Goal: Task Accomplishment & Management: Manage account settings

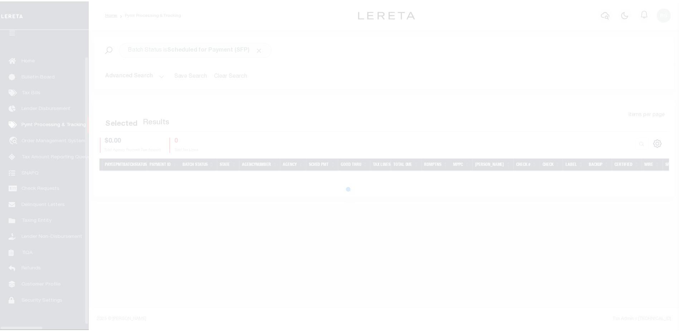
scroll to position [18, 0]
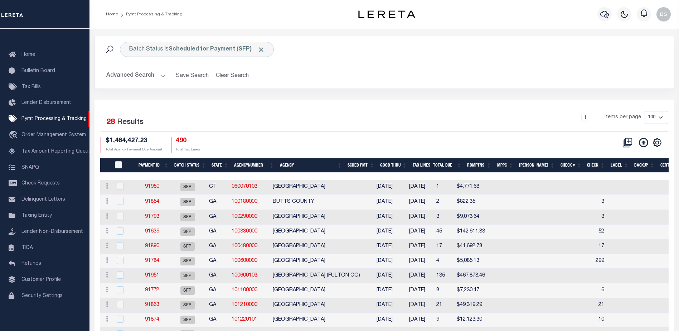
click at [160, 73] on button "Advanced Search" at bounding box center [135, 76] width 59 height 14
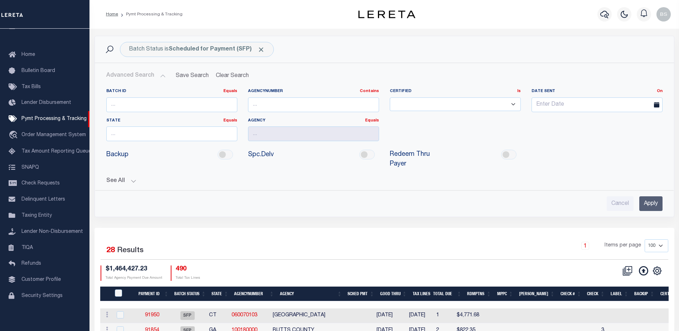
click at [133, 177] on button "See All" at bounding box center [384, 180] width 556 height 7
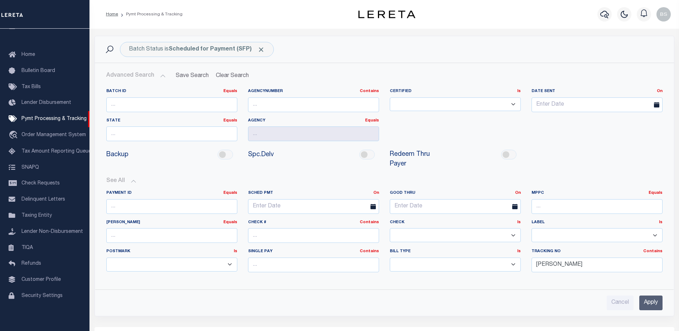
click at [657, 295] on input "Apply" at bounding box center [650, 302] width 23 height 15
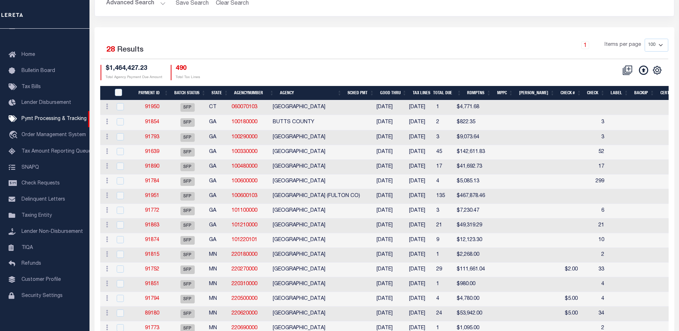
scroll to position [0, 0]
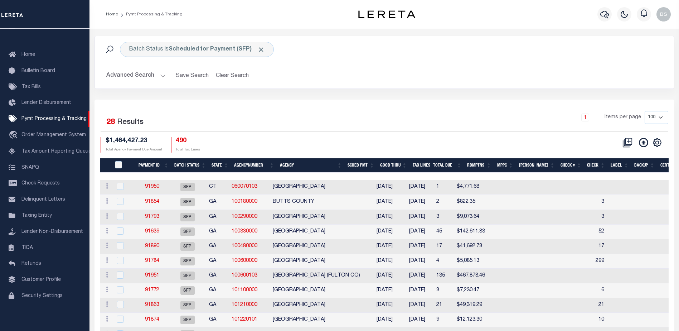
click at [409, 167] on th "Good Thru" at bounding box center [393, 165] width 33 height 15
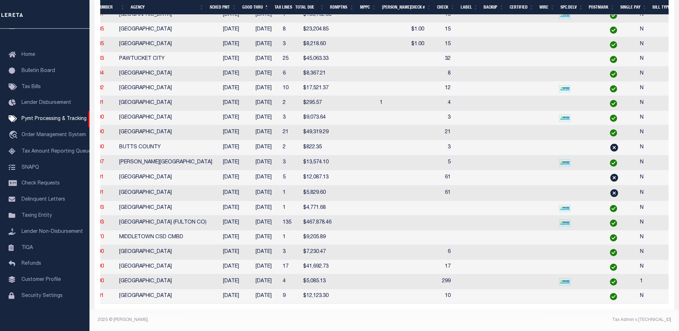
scroll to position [0, 168]
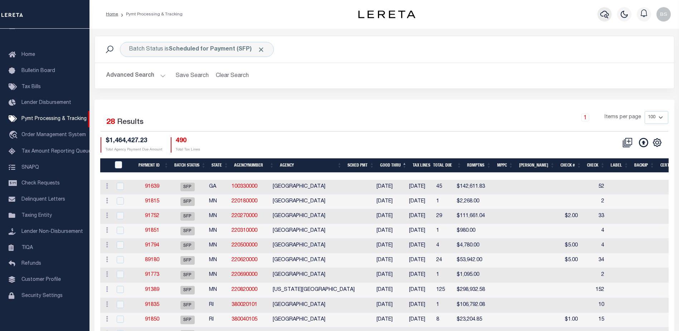
click at [605, 16] on icon "button" at bounding box center [604, 14] width 9 height 9
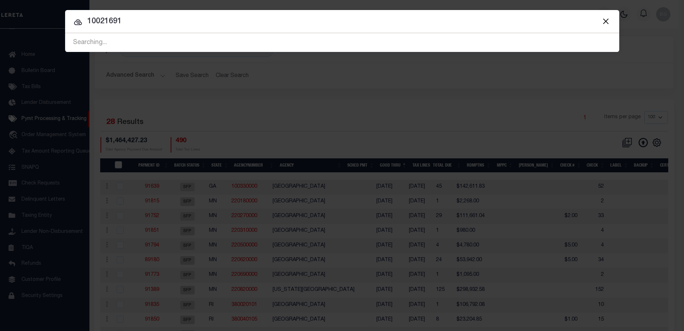
type input "10021691"
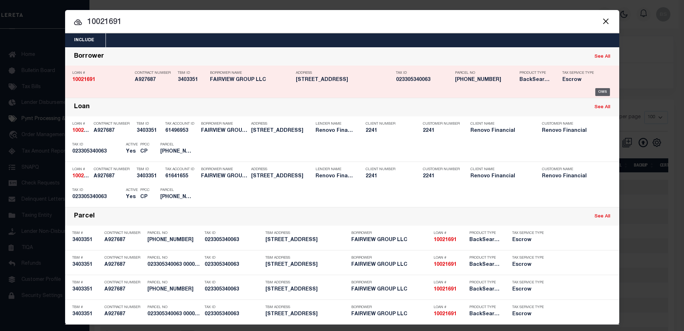
click at [598, 92] on div "OMS" at bounding box center [602, 92] width 15 height 8
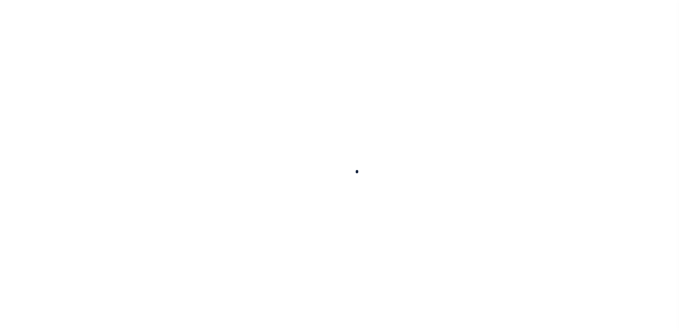
type input "10021691"
type input "FAIRVIEW GROUP LLC"
select select
type input "460 FLUSHING AVE APART"
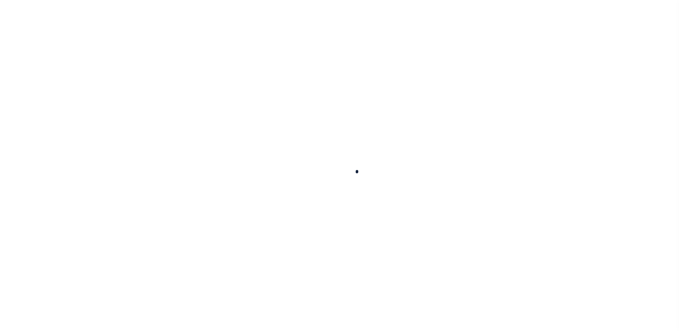
type input "BROOKLYN NY 11205"
select select "10"
select select "Escrow"
type input "49 FAIRVIEW ST"
type input "023305340063 0000000000"
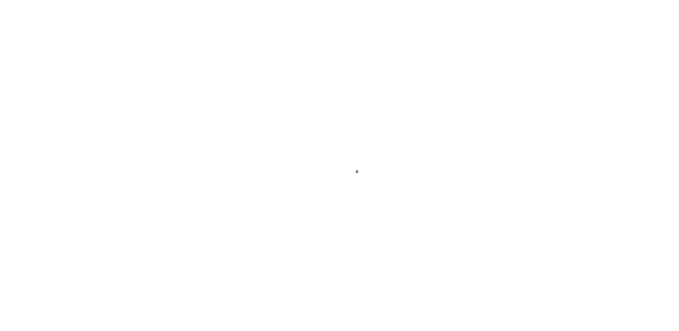
type input "WATERBURY, CT 06710"
type input "a0kUS000007erJJ"
type input "CT"
select select
type textarea "Liability Limited to Customer Provided Parcel"
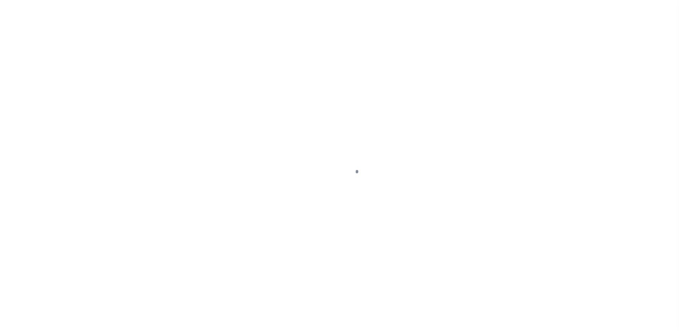
select select "25067"
select select
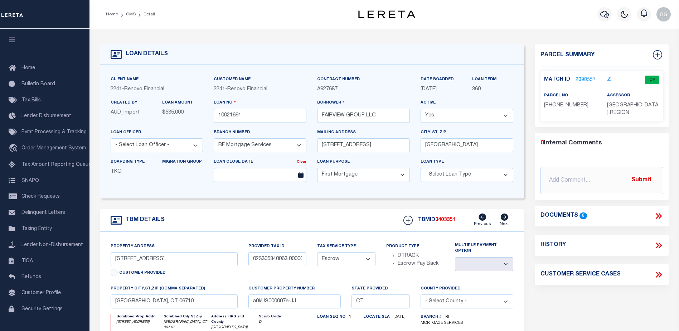
click at [579, 81] on link "2098557" at bounding box center [585, 80] width 20 height 8
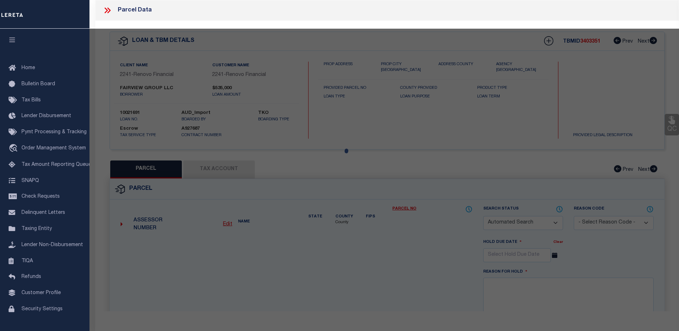
checkbox input "false"
select select "CP"
type input "FAIRVIEW GROUP LLC"
select select "AGW"
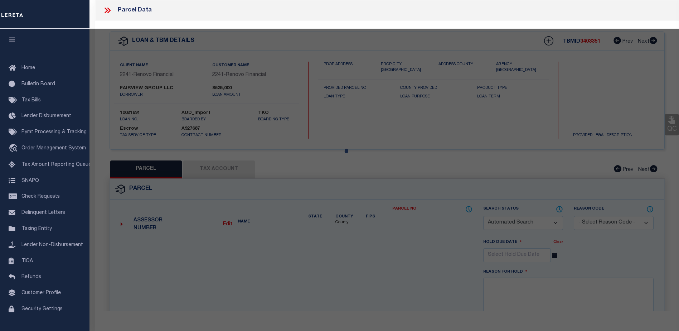
select select "ADD"
type input "49 FAIRVIEW ST"
checkbox input "false"
type input "WATERBURY, CT 06710"
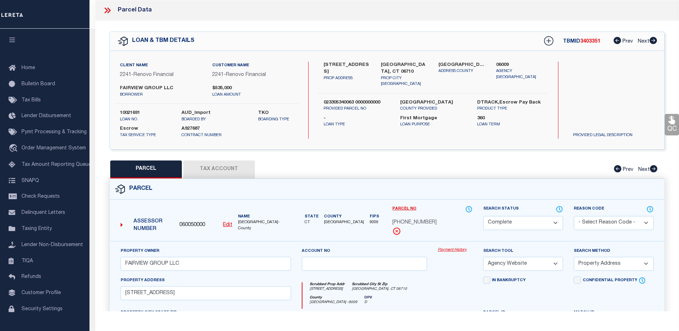
click at [451, 252] on link "Payment History" at bounding box center [455, 250] width 35 height 6
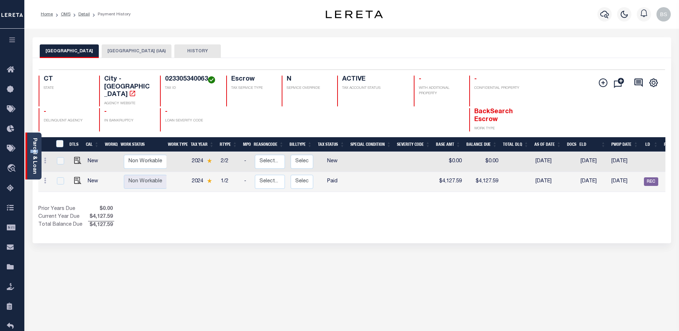
click at [27, 152] on div "Parcel & Loan" at bounding box center [33, 155] width 16 height 47
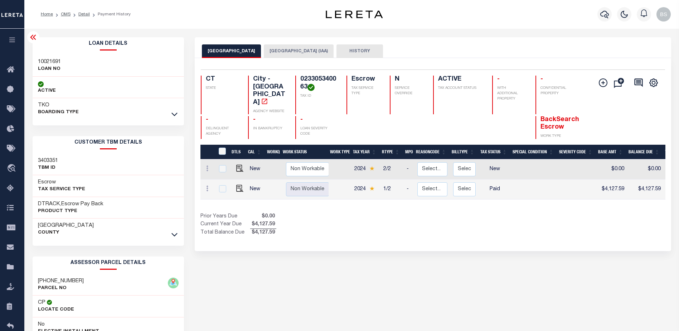
click at [33, 40] on icon at bounding box center [33, 37] width 9 height 9
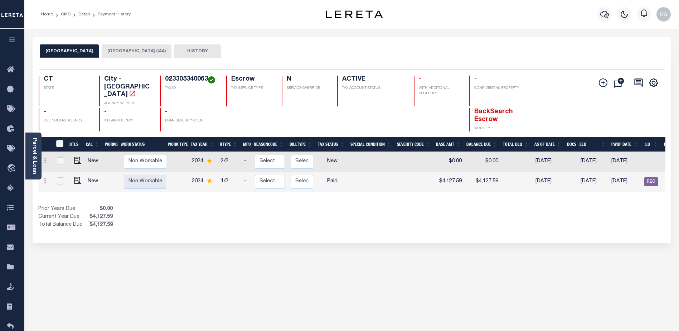
click at [126, 51] on button "WATERBURY CITY (IAA)" at bounding box center [137, 51] width 70 height 14
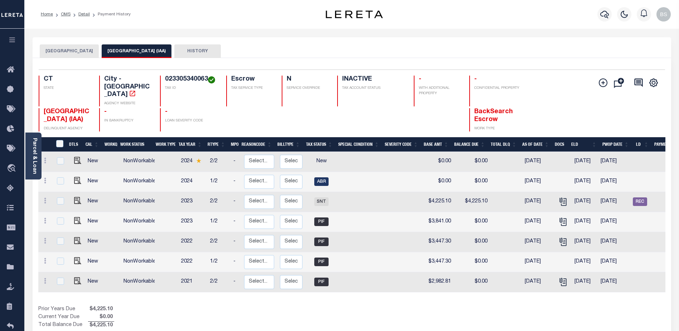
click at [56, 51] on button "WATERBURY CITY" at bounding box center [69, 51] width 59 height 14
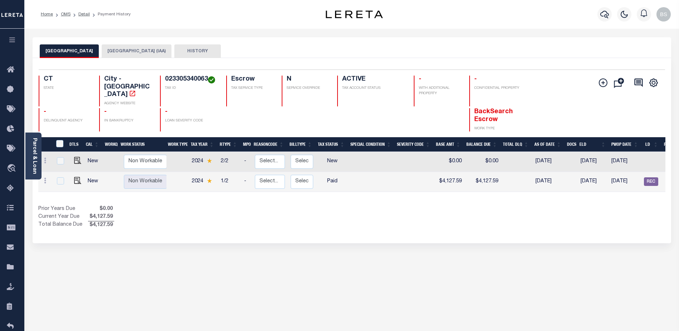
drag, startPoint x: 528, startPoint y: 184, endPoint x: 562, endPoint y: 175, distance: 36.0
click at [562, 175] on div "DTLS CAL WorkQ Work Status Work Type Tax Year RType MPO ReasonCode BillType Tax…" at bounding box center [351, 183] width 627 height 92
click at [521, 217] on div "Show Tax Lines before Bill Release Date Prior Years Due $0.00 Current Year Due …" at bounding box center [351, 217] width 627 height 24
click at [497, 36] on div "Parcel & Loan Loan Details 10021691 LOAN NO TKO" at bounding box center [351, 239] width 649 height 420
click at [111, 48] on button "WATERBURY CITY (IAA)" at bounding box center [137, 51] width 70 height 14
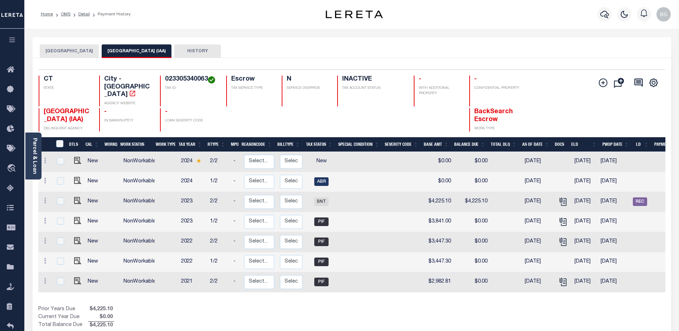
click at [65, 52] on button "WATERBURY CITY" at bounding box center [69, 51] width 59 height 14
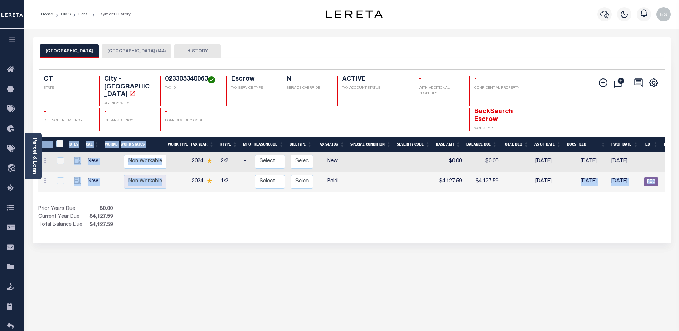
drag, startPoint x: 438, startPoint y: 187, endPoint x: 577, endPoint y: 180, distance: 139.4
click at [577, 180] on div "DTLS CAL WorkQ Work Status Work Type Tax Year RType MPO ReasonCode BillType Tax…" at bounding box center [351, 183] width 627 height 92
click at [547, 191] on div "DTLS CAL WorkQ Work Status Work Type Tax Year RType MPO ReasonCode BillType Tax…" at bounding box center [351, 183] width 627 height 92
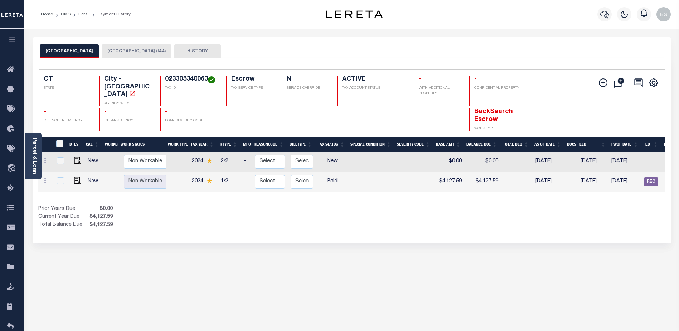
scroll to position [0, 72]
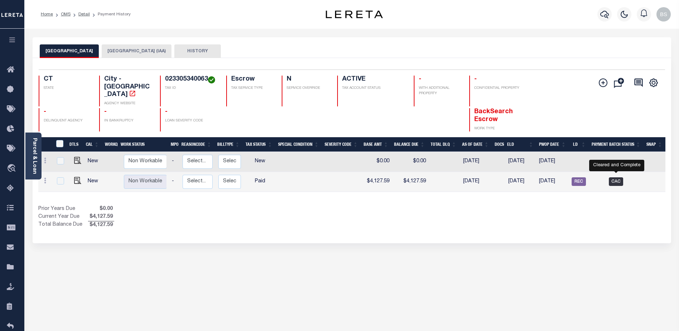
click at [620, 177] on span "CAC" at bounding box center [616, 181] width 14 height 9
checkbox input "true"
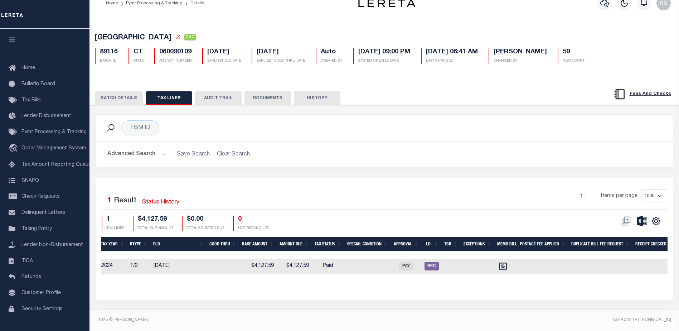
scroll to position [0, 545]
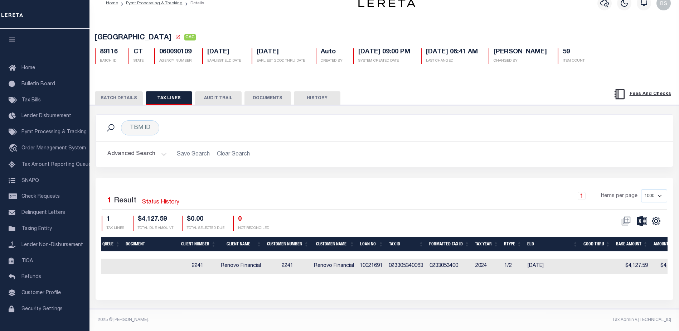
click at [111, 93] on button "BATCH DETAILS" at bounding box center [119, 98] width 48 height 14
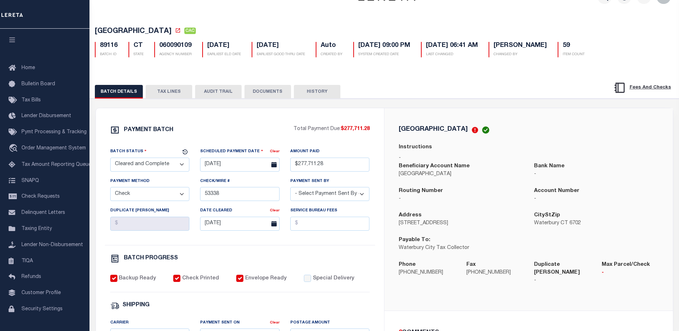
click at [166, 89] on button "TAX LINES" at bounding box center [169, 92] width 47 height 14
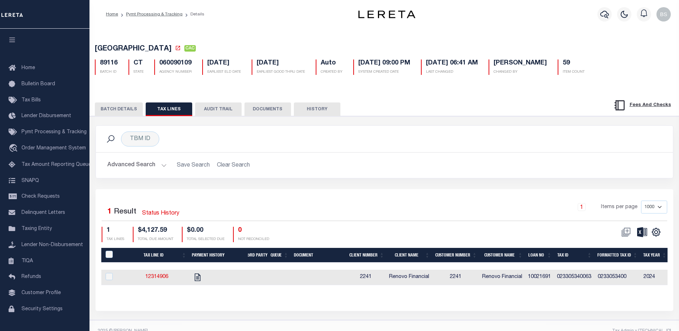
scroll to position [18, 0]
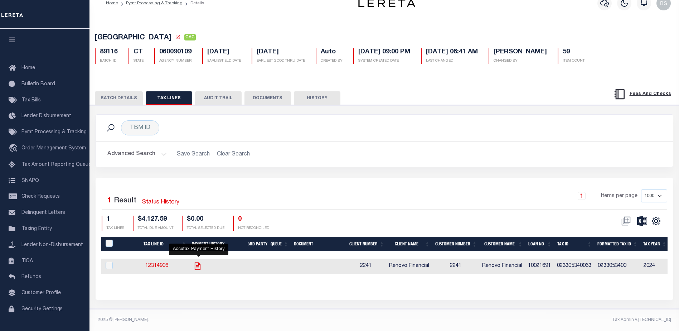
click at [196, 262] on icon "" at bounding box center [197, 266] width 6 height 8
checkbox input "true"
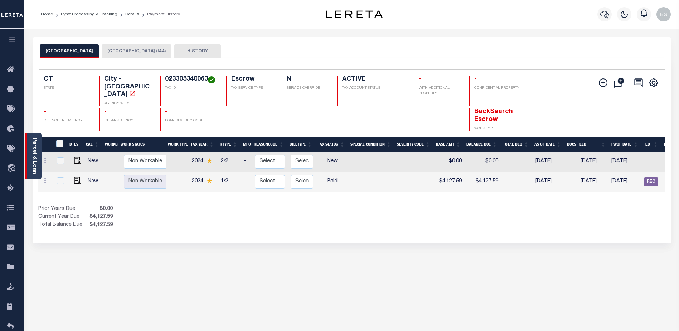
click at [34, 141] on link "Parcel & Loan" at bounding box center [34, 156] width 5 height 36
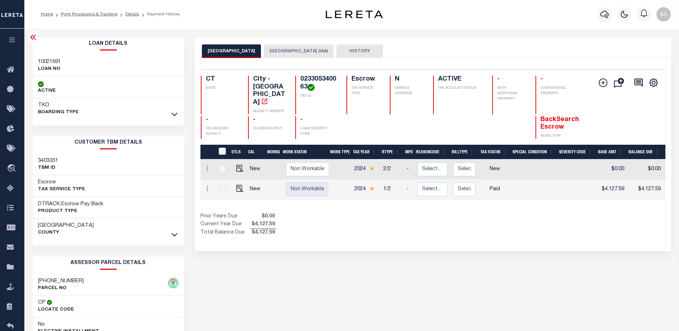
click at [173, 234] on icon at bounding box center [174, 235] width 6 height 4
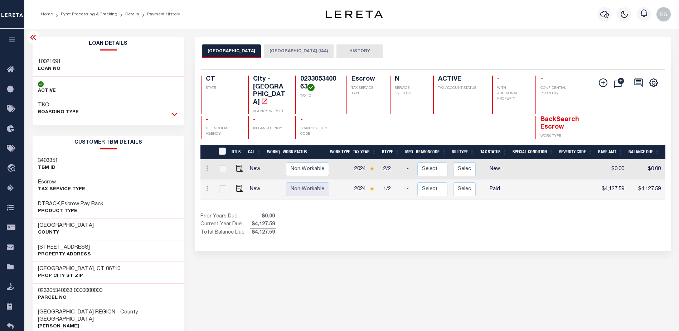
click at [174, 115] on icon at bounding box center [174, 114] width 6 height 8
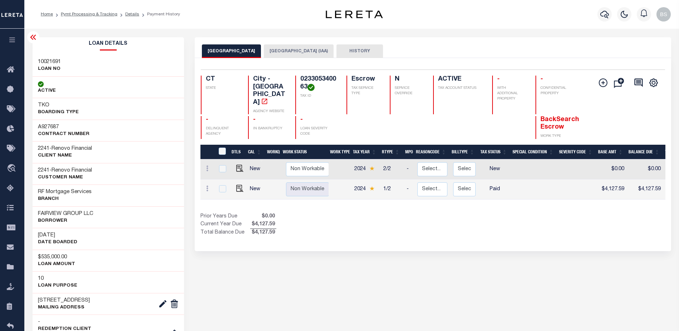
click at [34, 34] on icon at bounding box center [33, 37] width 9 height 9
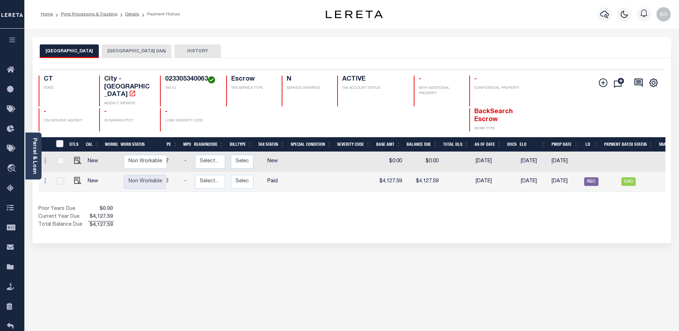
scroll to position [0, 72]
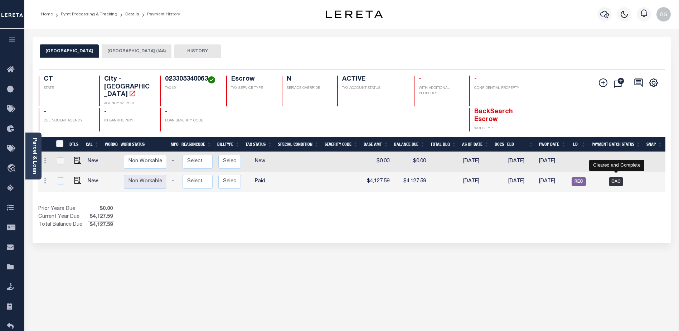
click at [622, 177] on span "CAC" at bounding box center [616, 181] width 14 height 9
checkbox input "true"
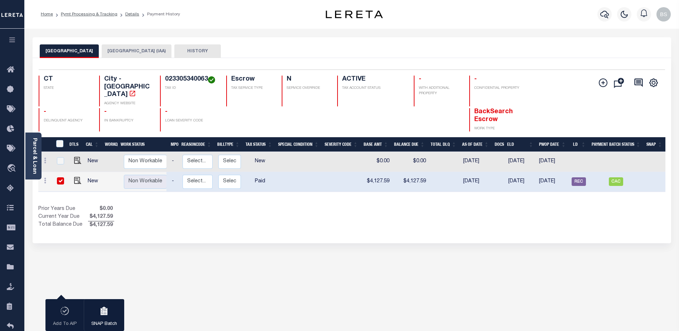
click at [60, 177] on input "checkbox" at bounding box center [60, 180] width 7 height 7
checkbox input "false"
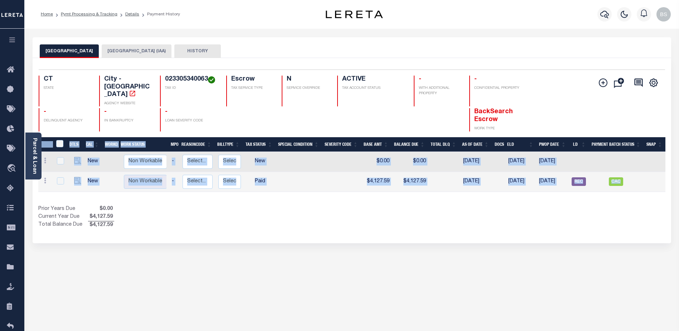
drag, startPoint x: 544, startPoint y: 186, endPoint x: 685, endPoint y: 172, distance: 141.7
click at [618, 177] on span "CAC" at bounding box center [616, 181] width 14 height 9
checkbox input "true"
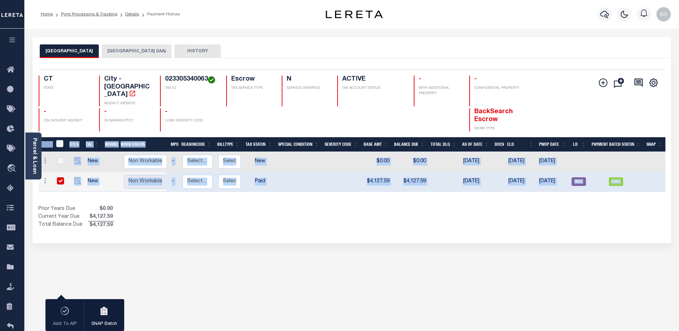
click at [182, 216] on div "Prior Years Due $0.00 Current Year Due $4,127.59 Total Balance Due $4,127.59" at bounding box center [194, 217] width 313 height 24
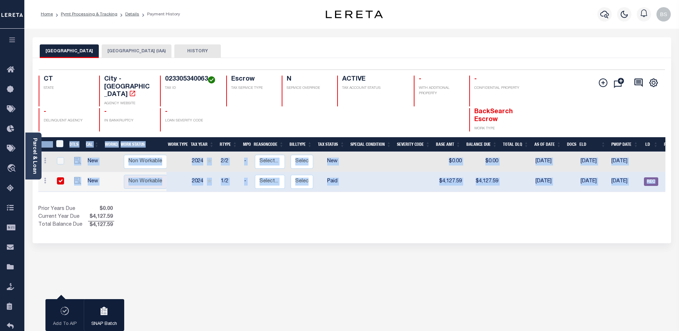
click at [57, 177] on input "checkbox" at bounding box center [60, 180] width 7 height 7
checkbox input "false"
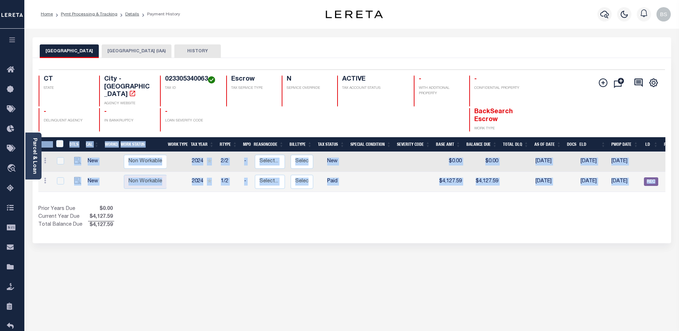
click at [150, 192] on div "DTLS CAL WorkQ Work Status Work Type Tax Year RType MPO ReasonCode BillType Tax…" at bounding box center [351, 183] width 627 height 92
click at [75, 177] on img "" at bounding box center [77, 180] width 7 height 7
checkbox input "true"
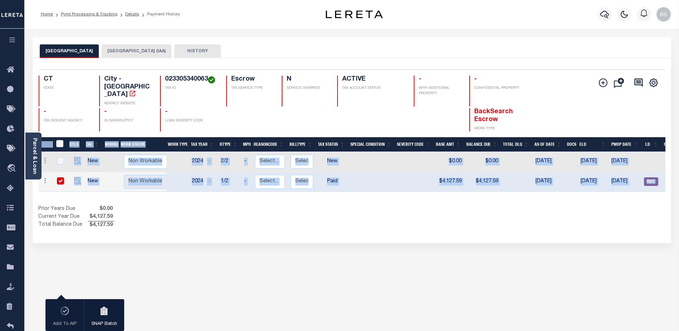
click at [55, 177] on div at bounding box center [60, 181] width 10 height 8
checkbox input "false"
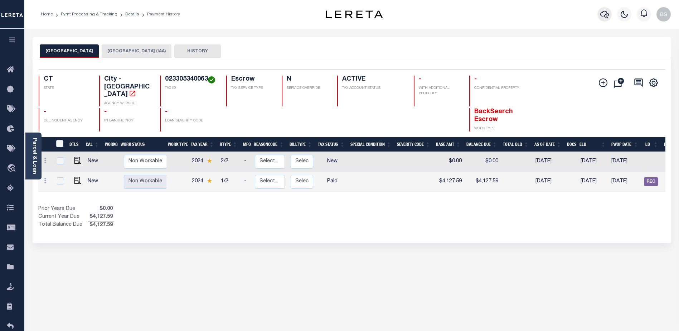
click at [606, 15] on icon "button" at bounding box center [604, 14] width 9 height 9
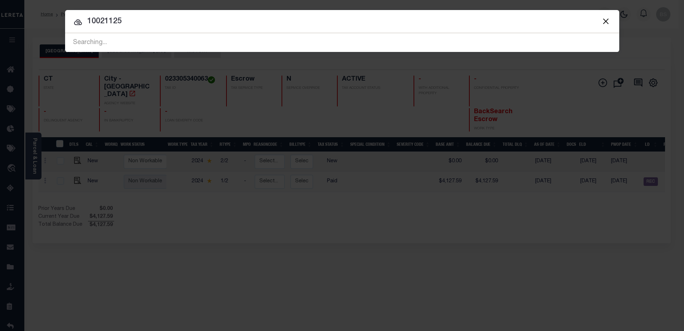
type input "10021125"
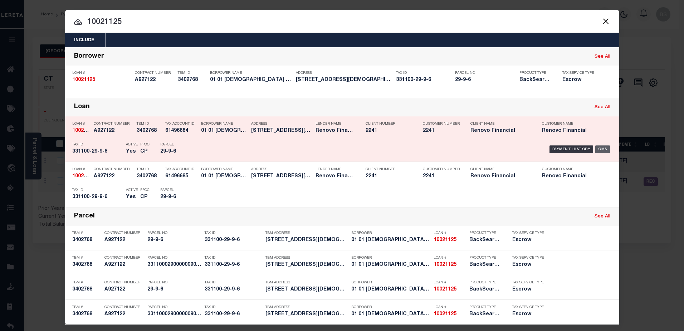
click at [596, 150] on div "OMS" at bounding box center [602, 149] width 15 height 8
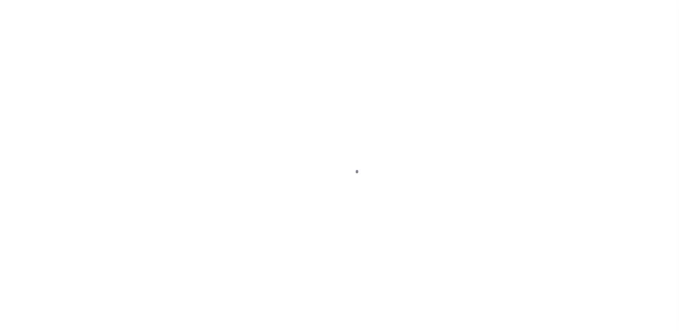
select select "CAC"
select select "CHK"
select select "[PERSON_NAME]"
select select "FDX"
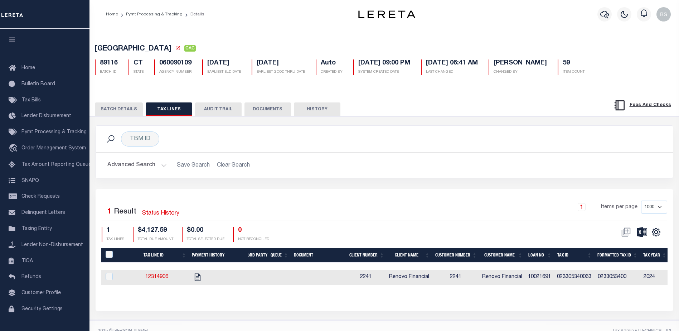
click at [104, 113] on button "BATCH DETAILS" at bounding box center [119, 109] width 48 height 14
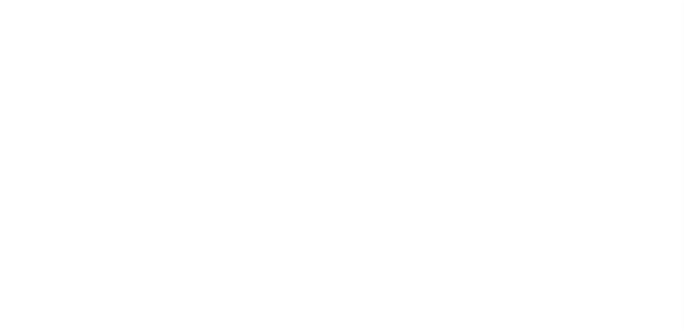
select select "CAC"
select select "CHK"
select select "[PERSON_NAME]"
select select "FDX"
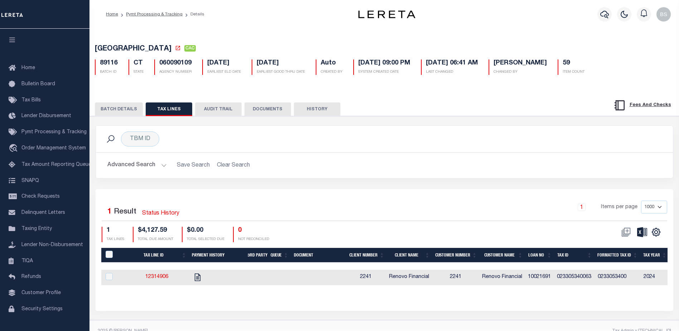
click at [114, 108] on button "BATCH DETAILS" at bounding box center [119, 109] width 48 height 14
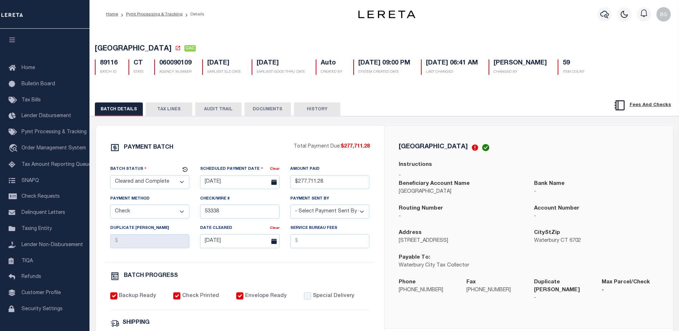
click at [162, 109] on button "TAX LINES" at bounding box center [169, 109] width 47 height 14
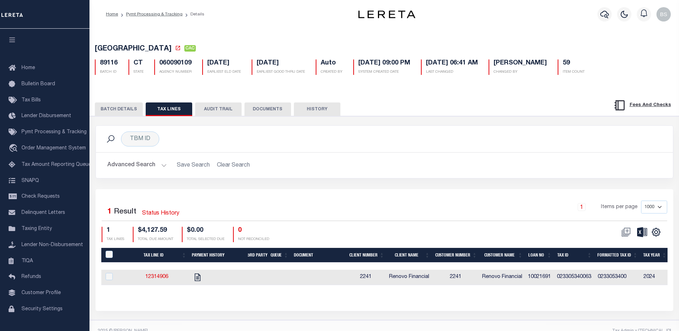
click at [234, 110] on button "AUDIT TRAIL" at bounding box center [218, 109] width 47 height 14
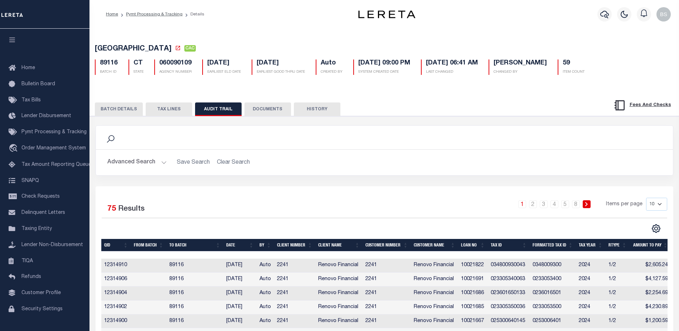
click at [121, 111] on button "BATCH DETAILS" at bounding box center [119, 109] width 48 height 14
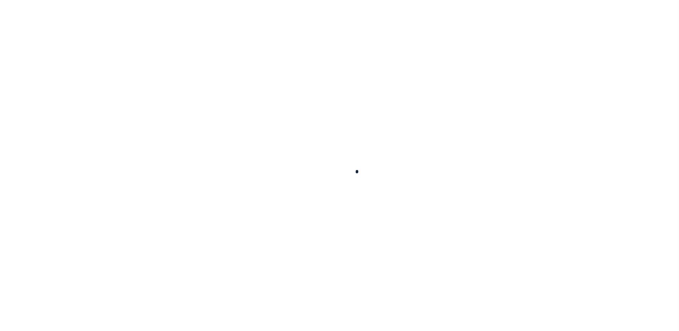
checkbox input "false"
type input "2024-01-0010292-00"
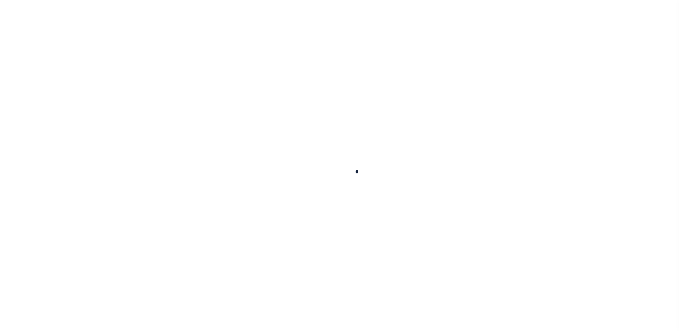
type input "Semi Annual"
type input "08/29/2025"
select select "PYD"
type input "$4,127.59"
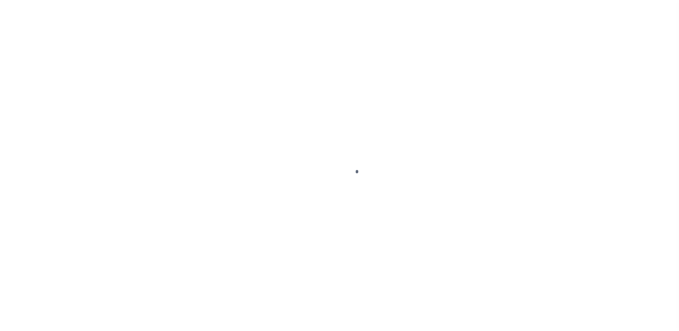
select select "10"
select select "Escrow"
type input "15 [DEMOGRAPHIC_DATA] ST"
type input "33110002900000090060000000"
type input "[GEOGRAPHIC_DATA]"
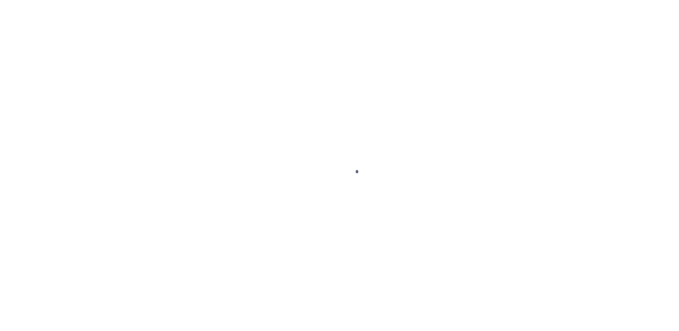
type input "a0kUS000007eTyX"
type input "NY"
select select
type textarea "Liability Limited to Customer Provided Parcel"
select select "25067"
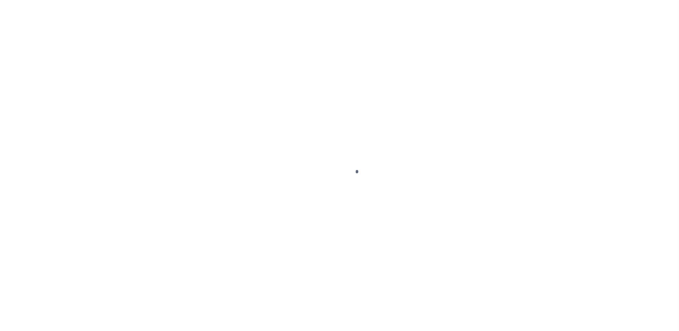
select select
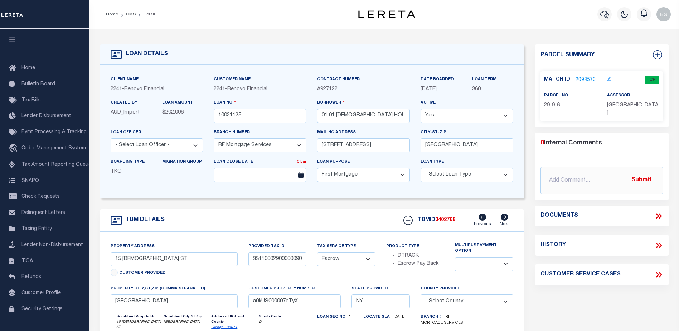
click at [579, 78] on link "2098570" at bounding box center [585, 80] width 20 height 8
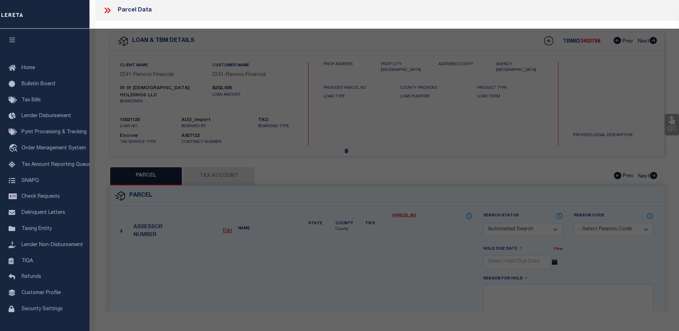
checkbox input "false"
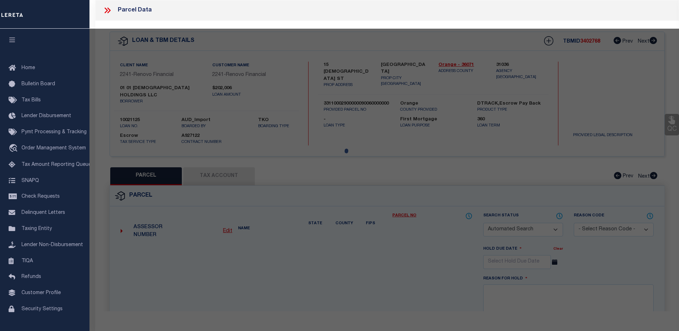
select select "CP"
type input "01 Lutheran Holdings LLC"
select select "AGW"
select select "ADD"
type input "15 Lutheran St"
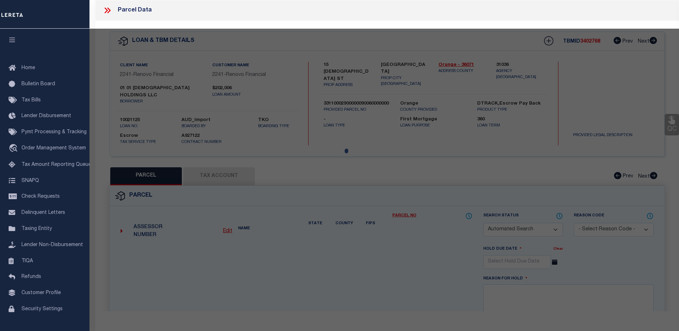
type input "[GEOGRAPHIC_DATA]"
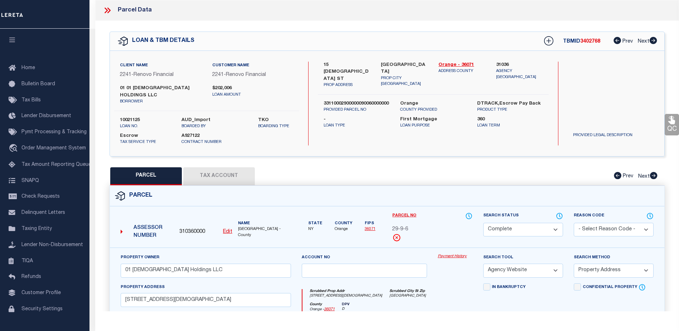
click at [444, 253] on link "Payment History" at bounding box center [455, 256] width 35 height 6
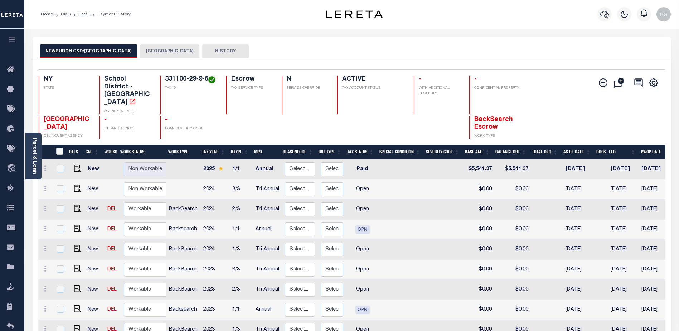
click at [144, 52] on button "[GEOGRAPHIC_DATA]" at bounding box center [169, 51] width 59 height 14
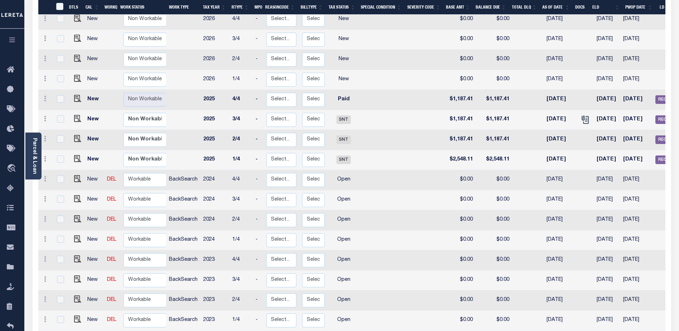
scroll to position [143, 0]
click at [32, 152] on link "Parcel & Loan" at bounding box center [34, 156] width 5 height 36
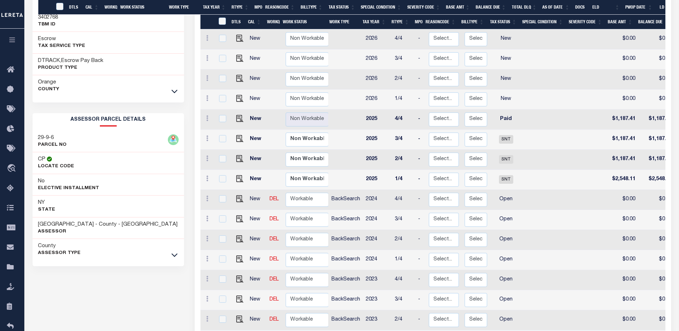
scroll to position [131, 0]
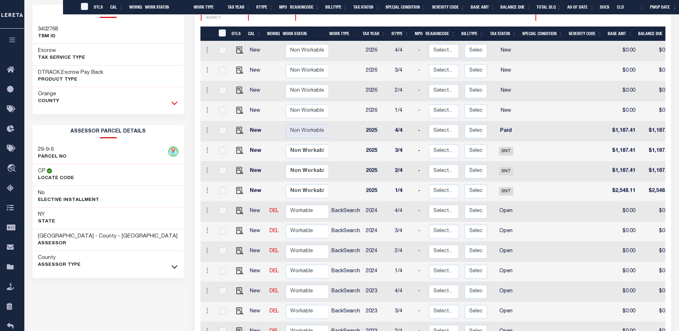
click at [173, 102] on icon at bounding box center [174, 103] width 6 height 8
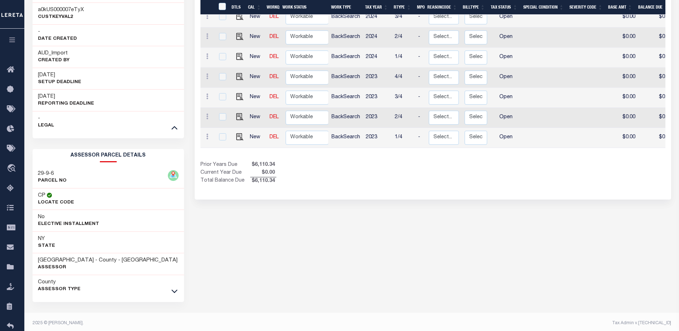
scroll to position [350, 0]
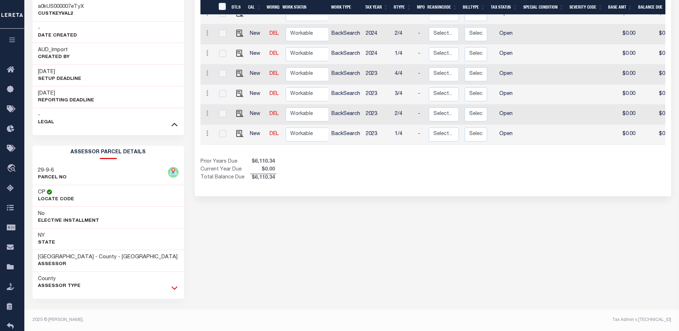
click at [175, 286] on icon at bounding box center [174, 288] width 6 height 8
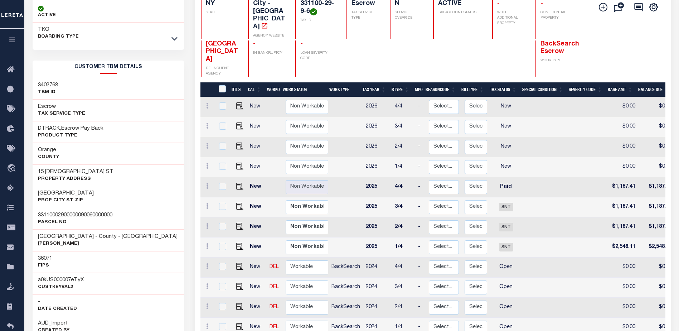
scroll to position [9, 0]
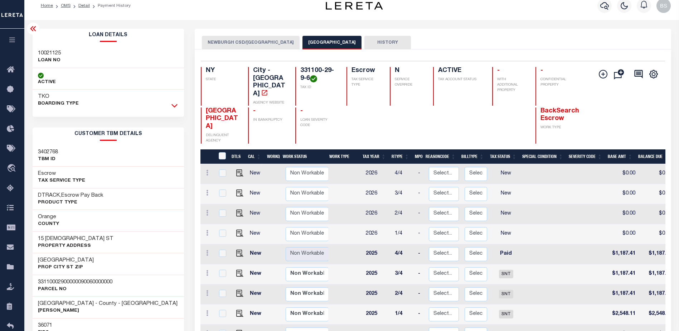
click at [177, 105] on icon at bounding box center [174, 106] width 6 height 4
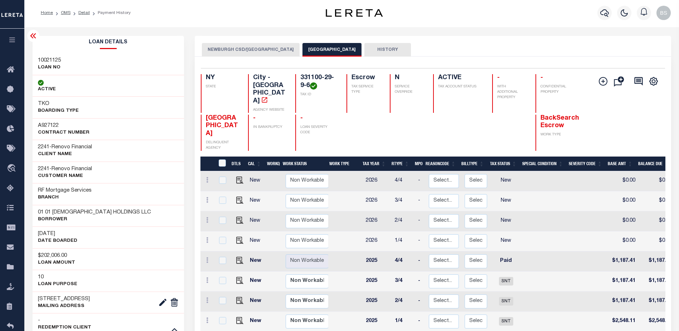
scroll to position [0, 0]
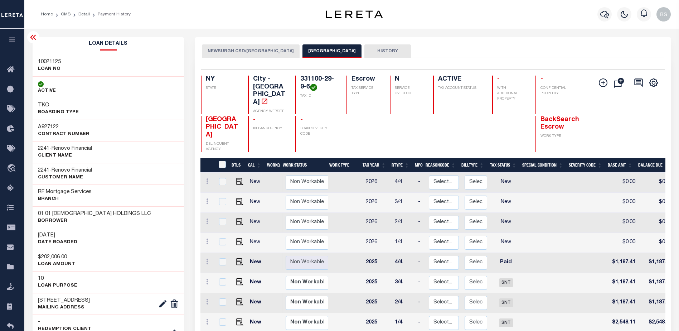
click at [34, 38] on icon at bounding box center [33, 37] width 9 height 9
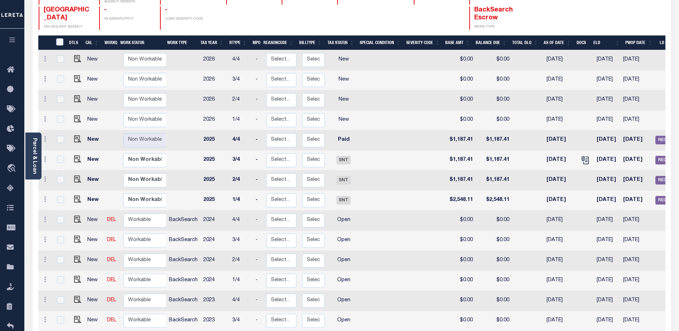
scroll to position [107, 0]
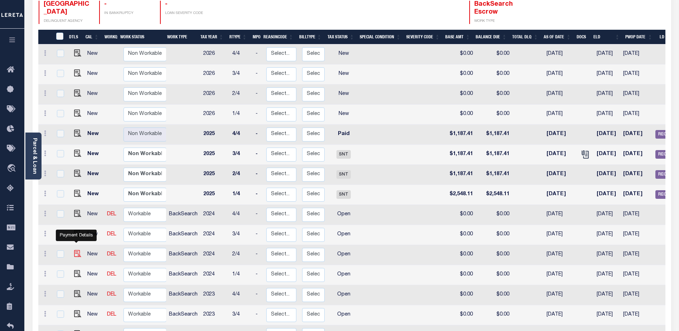
click at [74, 250] on img "" at bounding box center [77, 253] width 7 height 7
checkbox input "true"
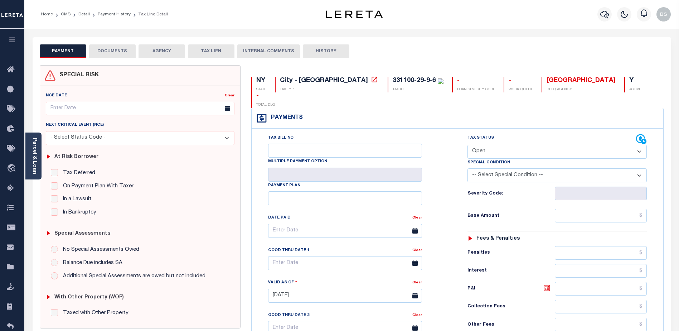
click at [571, 145] on select "- Select Status Code - Open Due/Unpaid Paid Incomplete No Tax Due Internal Refu…" at bounding box center [556, 152] width 179 height 14
select select "DUE"
click at [467, 145] on select "- Select Status Code - Open Due/Unpaid Paid Incomplete No Tax Due Internal Refu…" at bounding box center [556, 152] width 179 height 14
type input "[DATE]"
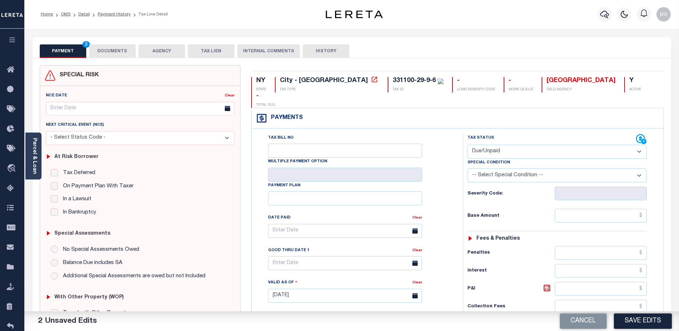
click at [622, 168] on select "-- Select Special Condition -- 3RD PARTY TAX LIEN AGENCY TAX LIEN (A.K.A Inside…" at bounding box center [556, 175] width 179 height 14
select select "17"
click at [467, 168] on select "-- Select Special Condition -- 3RD PARTY TAX LIEN AGENCY TAX LIEN (A.K.A Inside…" at bounding box center [556, 175] width 179 height 14
click at [617, 209] on input "text" at bounding box center [601, 216] width 92 height 14
type input "$"
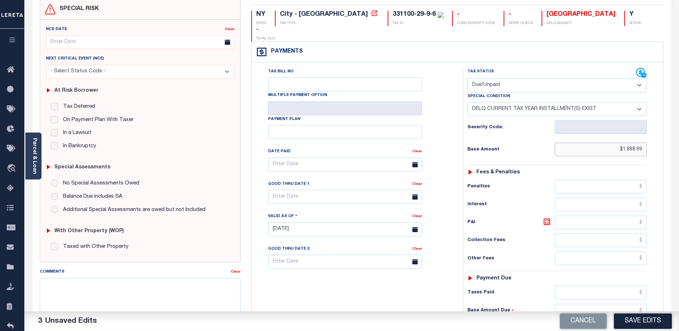
scroll to position [107, 0]
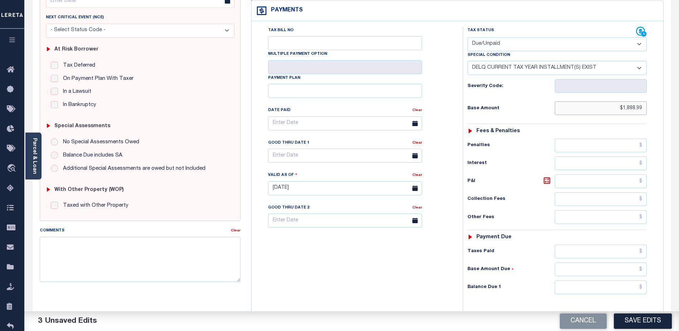
type input "$1,888.99"
click at [599, 174] on input "text" at bounding box center [601, 181] width 92 height 14
type input "$253.13"
click at [608, 280] on input "text" at bounding box center [601, 287] width 92 height 14
type input "$2,142.12"
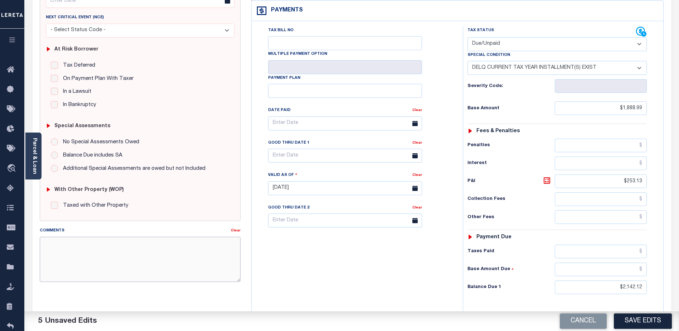
click at [165, 239] on textarea "Comments" at bounding box center [140, 259] width 201 height 45
click at [62, 268] on textarea "CAS-49018 - 2024 2nd installment Delq Base $1888.99 P&I $253.13 - lender liabil…" at bounding box center [140, 259] width 201 height 45
click at [62, 251] on textarea "CAS-49018 - 2024 2nd installment Delq Base $1888.99 P&I $253.13 - lender liabil…" at bounding box center [140, 259] width 201 height 45
click at [199, 268] on textarea "CAS-49018 - 2024 2nd installment Delq Base $1,888.99 P&I $253.13 - lender liabi…" at bounding box center [140, 259] width 201 height 45
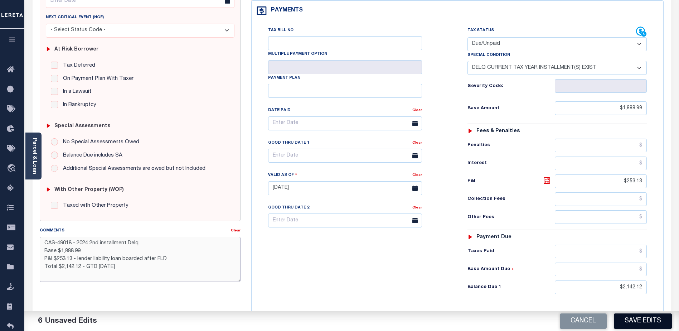
type textarea "CAS-49018 - 2024 2nd installment Delq Base $1,888.99 P&I $253.13 - lender liabi…"
click at [635, 320] on button "Save Edits" at bounding box center [643, 320] width 58 height 15
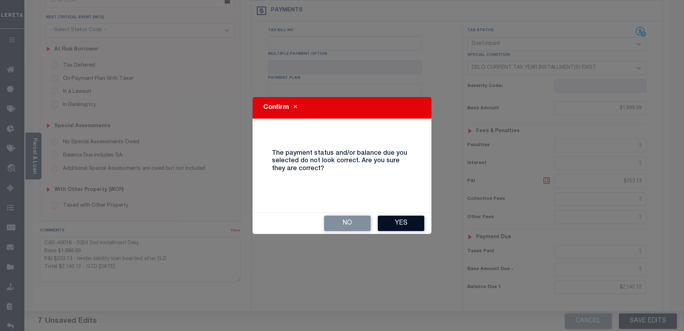
click at [405, 220] on button "Yes" at bounding box center [401, 222] width 47 height 15
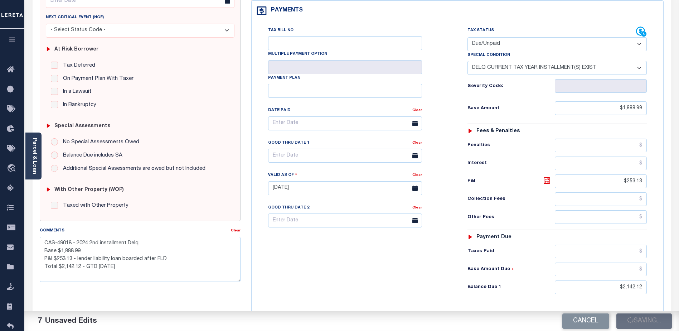
checkbox input "false"
type textarea "CAS-49018 - 2024 2nd installment Delq Base $1,888.99 P&I $253.13 - lender liabi…"
type input "$1,888.99"
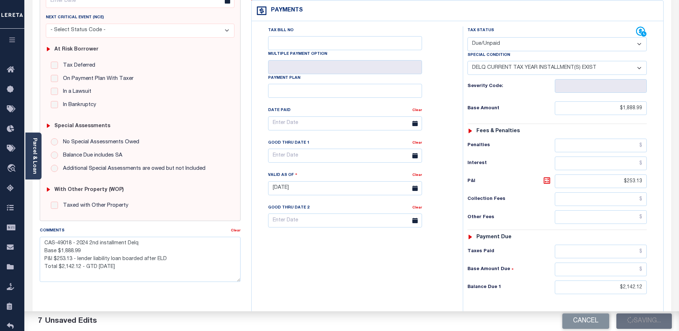
type input "$253.13"
type input "$2,142.12"
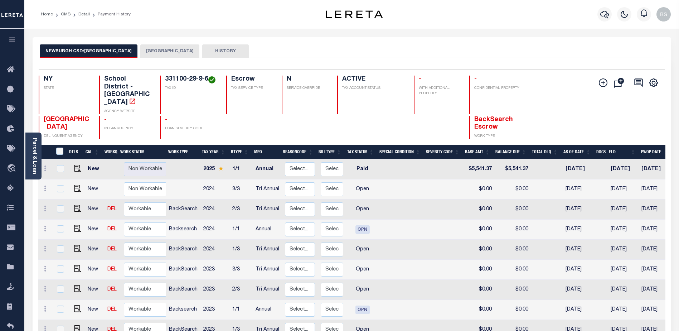
click at [161, 54] on button "[GEOGRAPHIC_DATA]" at bounding box center [169, 51] width 59 height 14
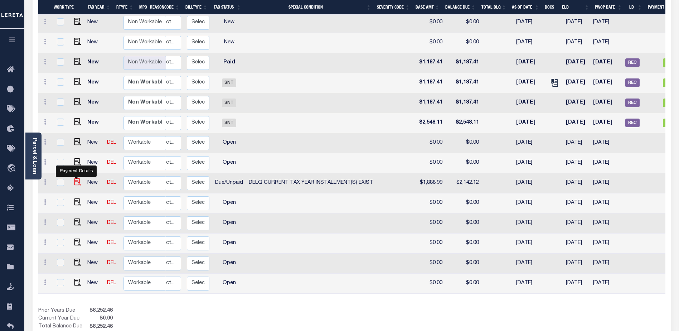
click at [77, 178] on img "" at bounding box center [77, 181] width 7 height 7
checkbox input "true"
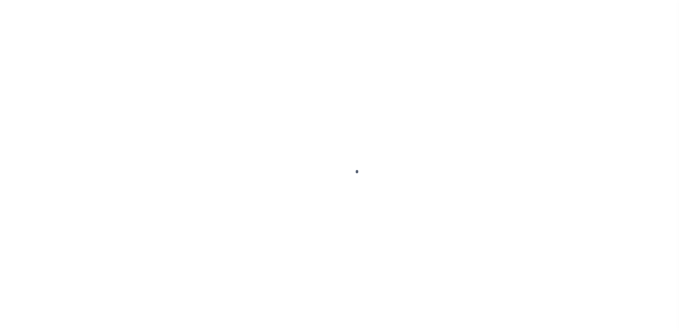
select select "DUE"
select select "17"
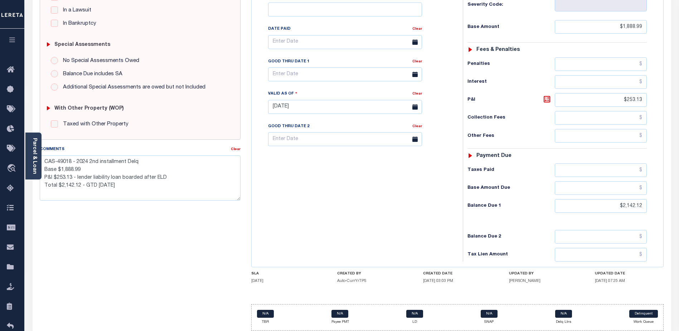
scroll to position [196, 0]
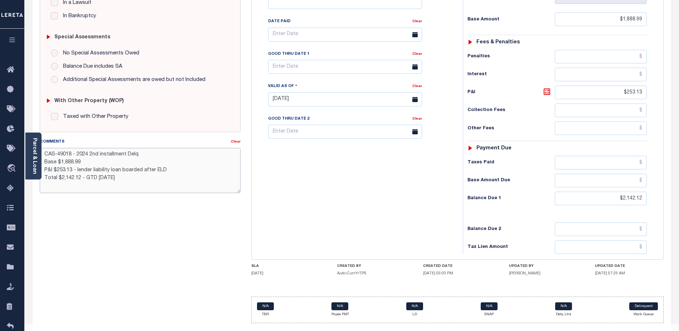
click at [141, 182] on textarea "CAS-49018 - 2024 2nd installment Delq Base $1,888.99 P&I $253.13 - lender liabi…" at bounding box center [140, 170] width 201 height 45
type textarea "CAS-49018 - 2024 2nd installment Delq Base $1,888.99 P&I $253.13 - lender liabi…"
click at [198, 215] on div "SPECIAL RISK NCE Date Clear - Select Status Code -" at bounding box center [139, 98] width 211 height 459
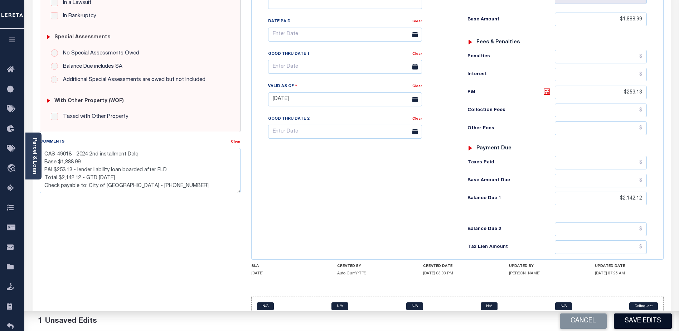
click at [659, 318] on button "Save Edits" at bounding box center [643, 320] width 58 height 15
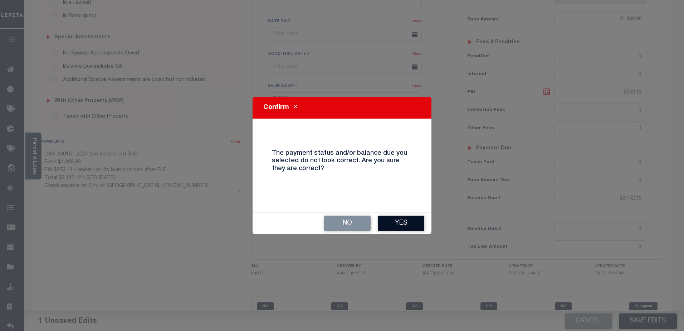
click at [391, 223] on button "Yes" at bounding box center [401, 222] width 47 height 15
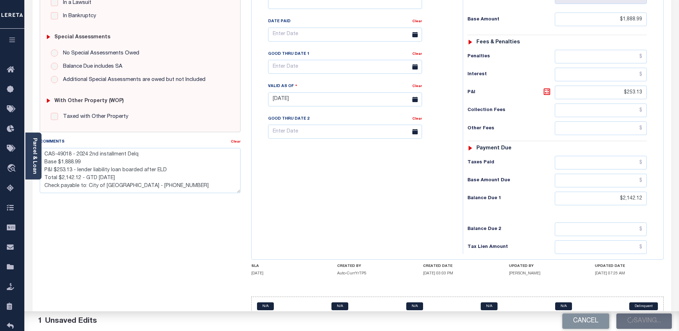
checkbox input "false"
type textarea "CAS-49018 - 2024 2nd installment Delq Base $1,888.99 P&I $253.13 - lender liabi…"
type input "$1,888.99"
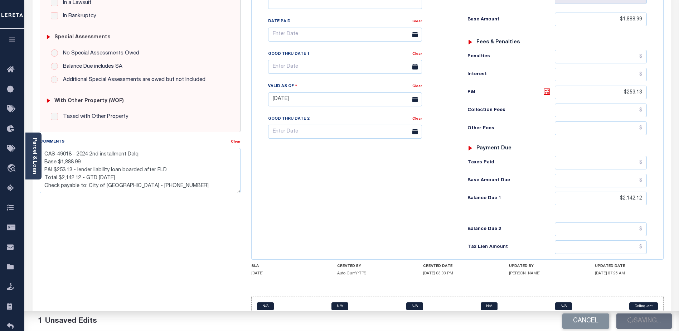
type input "$253.13"
type input "$2,142.12"
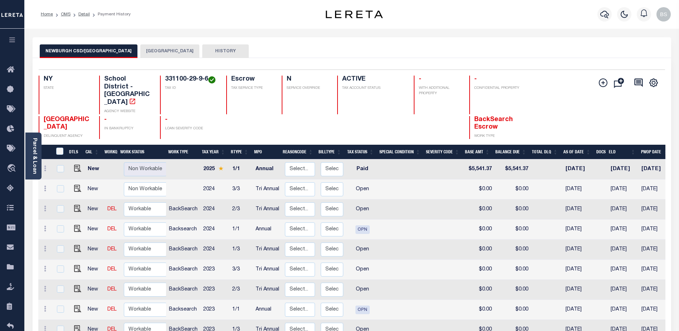
click at [143, 53] on button "[GEOGRAPHIC_DATA]" at bounding box center [169, 51] width 59 height 14
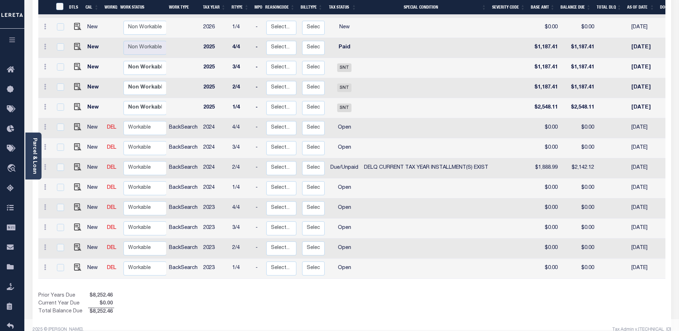
scroll to position [197, 0]
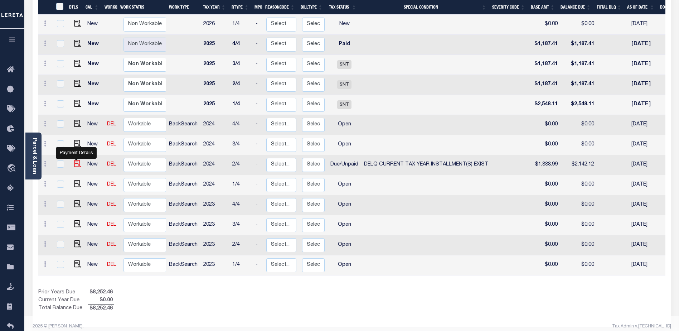
click at [76, 160] on img "" at bounding box center [77, 163] width 7 height 7
checkbox input "true"
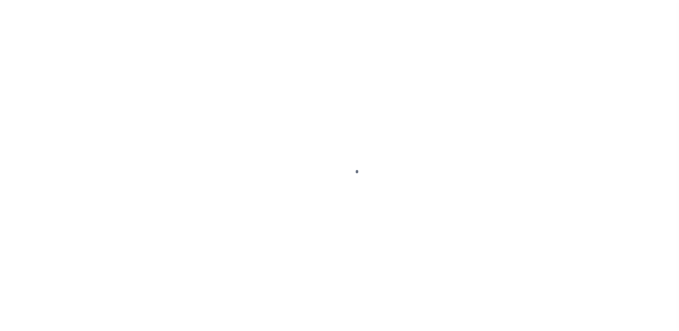
select select "DUE"
select select "17"
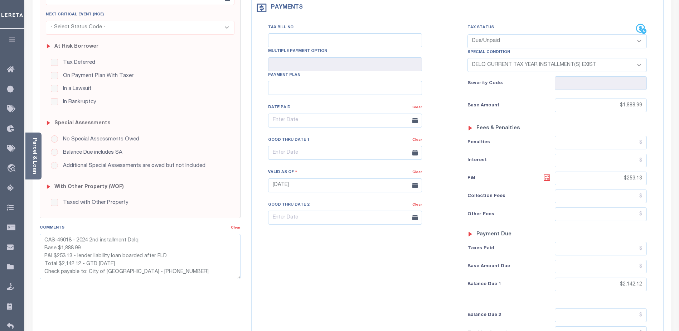
scroll to position [196, 0]
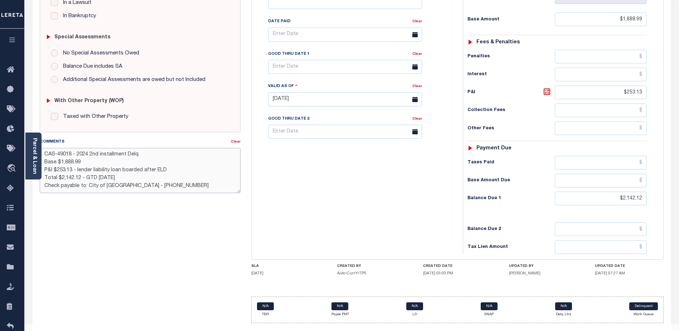
click at [173, 185] on textarea "CAS-49018 - 2024 2nd installment Delq Base $1,888.99 P&I $253.13 - lender liabi…" at bounding box center [140, 170] width 201 height 45
click at [213, 185] on textarea "CAS-49018 - 2024 2nd installment Delq Base $1,888.99 P&I $253.13 - lender liabi…" at bounding box center [140, 170] width 201 height 45
type textarea "CAS-49018 - 2024 2nd installment Delq Base $1,888.99 P&I $253.13 - lender liabi…"
click at [610, 277] on div "NY STATE City - NY TAX TYPE 331100-29-9-6 TAX ID - LOAN SEVERITY CODE - WORK QU…" at bounding box center [457, 102] width 413 height 442
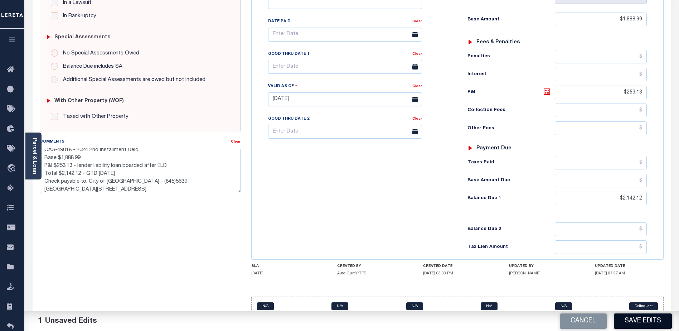
click at [652, 323] on button "Save Edits" at bounding box center [643, 320] width 58 height 15
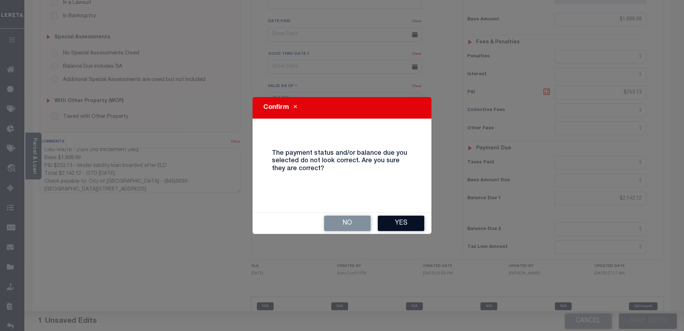
click at [393, 217] on button "Yes" at bounding box center [401, 222] width 47 height 15
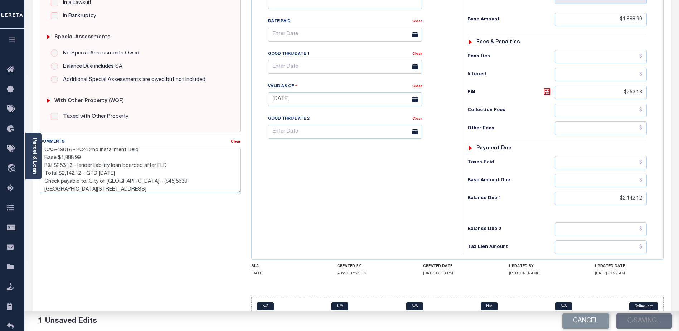
checkbox input "false"
type textarea "CAS-49018 - 2024 2nd installment Delq Base $1,888.99 P&I $253.13 - lender liabi…"
type input "$1,888.99"
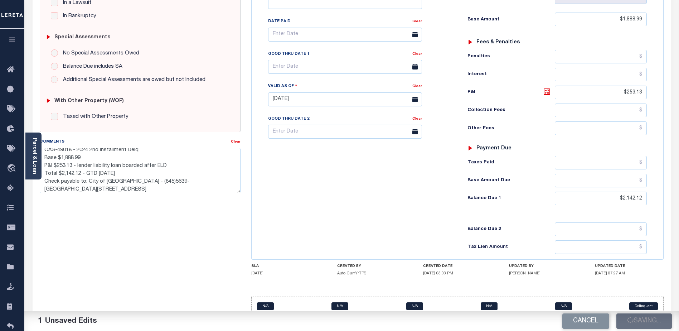
type input "$253.13"
type input "$2,142.12"
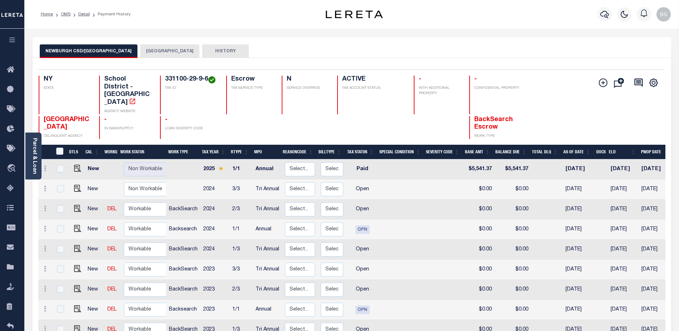
click at [143, 55] on button "NEWBURGH CITY" at bounding box center [169, 51] width 59 height 14
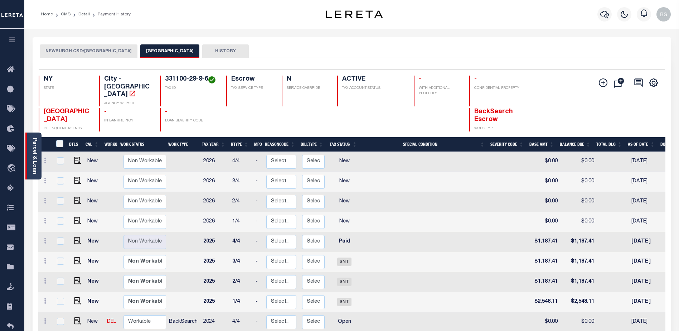
click at [35, 145] on link "Parcel & Loan" at bounding box center [34, 156] width 5 height 36
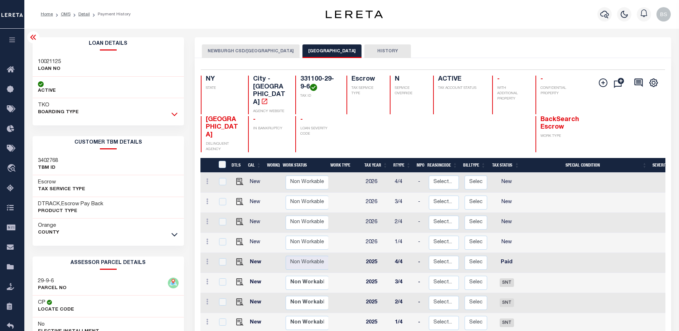
click at [176, 115] on icon at bounding box center [174, 115] width 6 height 4
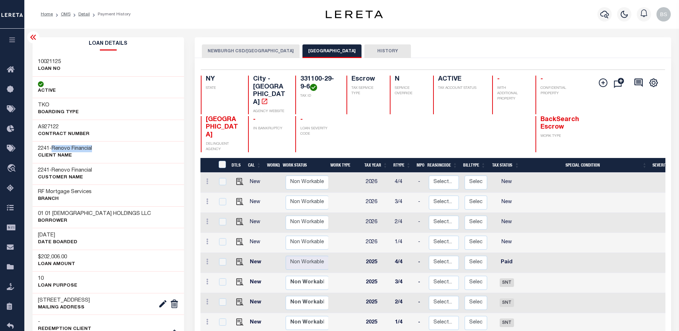
drag, startPoint x: 54, startPoint y: 148, endPoint x: 101, endPoint y: 148, distance: 46.5
click at [101, 148] on div "2241 - Renovo Financial CLIENT Name" at bounding box center [109, 152] width 152 height 22
copy span "Renovo Financial"
drag, startPoint x: 29, startPoint y: 38, endPoint x: 36, endPoint y: 44, distance: 9.4
click at [29, 37] on icon at bounding box center [33, 37] width 9 height 9
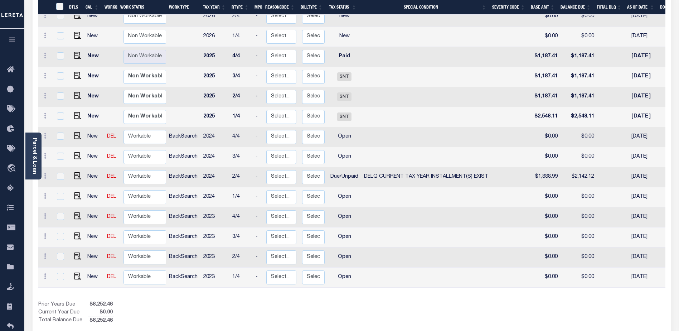
scroll to position [215, 0]
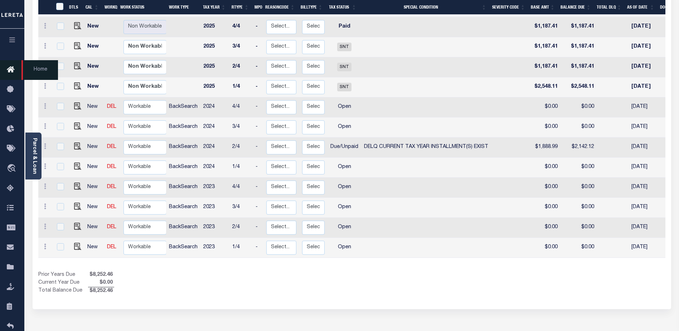
click at [9, 67] on icon at bounding box center [12, 69] width 11 height 9
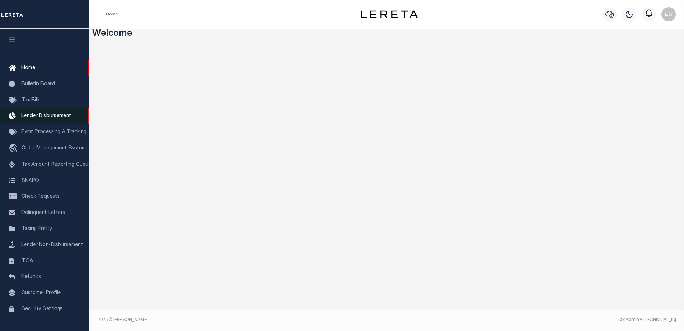
click at [41, 116] on span "Lender Disbursement" at bounding box center [46, 115] width 50 height 5
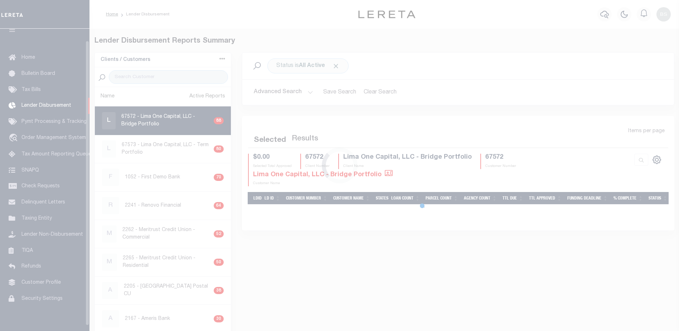
scroll to position [13, 0]
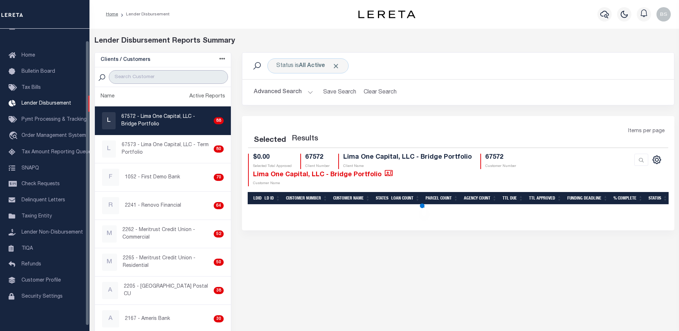
click at [141, 79] on input "search" at bounding box center [168, 77] width 119 height 14
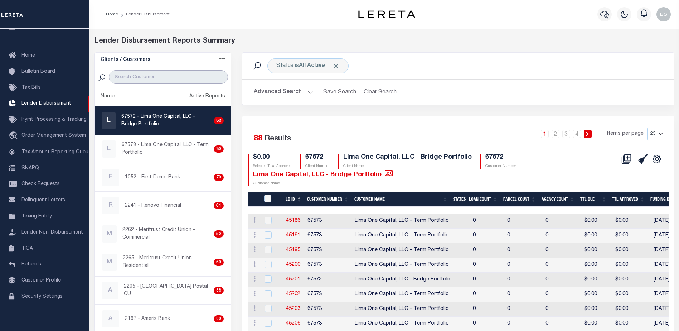
paste input "Renovo Financial"
type input "Renovo Financial"
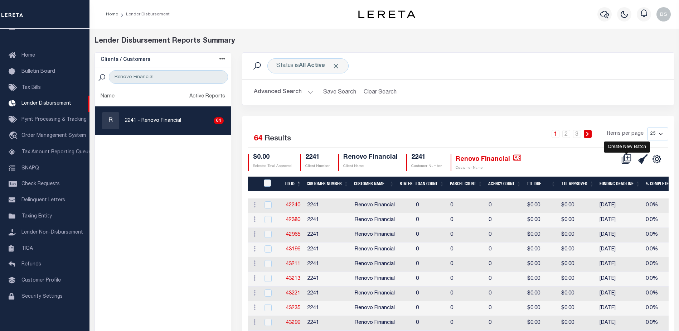
click at [627, 160] on icon at bounding box center [626, 159] width 10 height 10
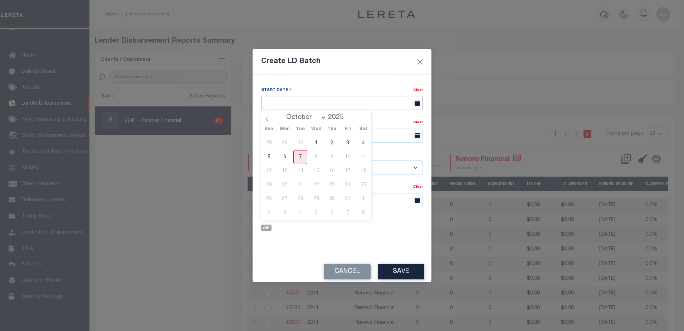
click at [298, 102] on input "text" at bounding box center [342, 103] width 162 height 14
click at [296, 161] on span "7" at bounding box center [300, 157] width 14 height 14
type input "[DATE]"
click at [312, 138] on input "text" at bounding box center [342, 135] width 162 height 14
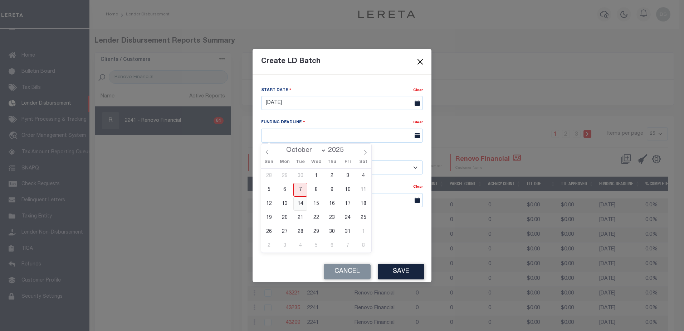
click at [303, 201] on span "14" at bounding box center [300, 203] width 14 height 14
type input "10/14/25"
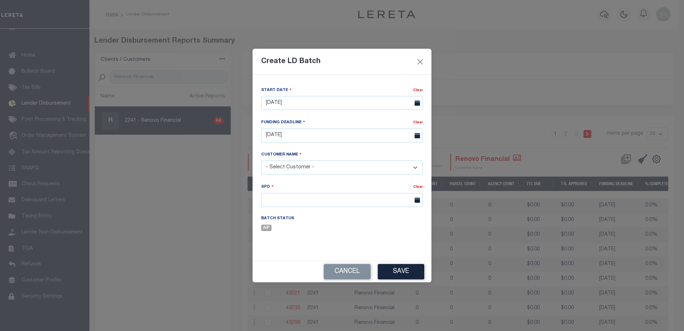
click at [311, 164] on select "- Select Customer - Accumatch - Refunds All In Credit Union Amarillo National B…" at bounding box center [342, 167] width 162 height 14
select select "2241"
click at [261, 160] on select "- Select Customer - Accumatch - Refunds All In Credit Union Amarillo National B…" at bounding box center [342, 167] width 162 height 14
click at [295, 199] on input "text" at bounding box center [342, 200] width 162 height 14
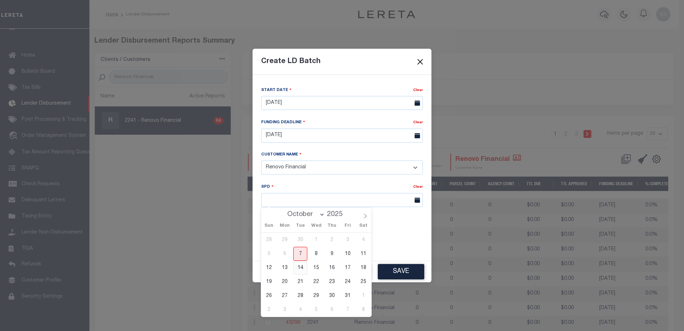
click at [299, 266] on span "14" at bounding box center [300, 267] width 14 height 14
type input "10/14/2025"
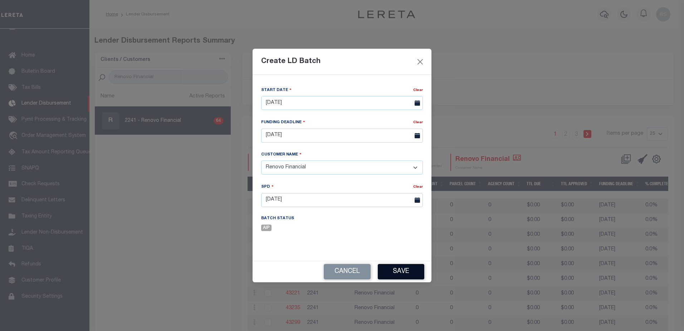
click at [400, 271] on button "Save" at bounding box center [401, 271] width 47 height 15
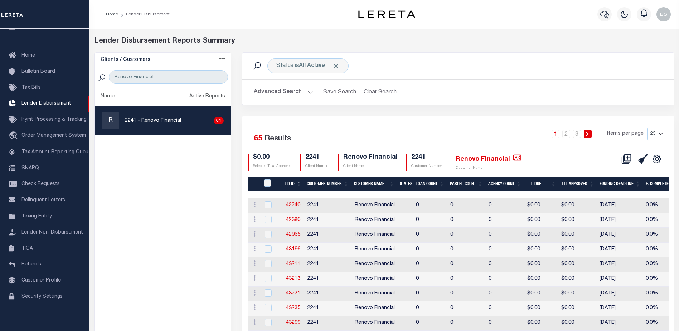
click at [655, 133] on select "25 50 100 200" at bounding box center [657, 133] width 21 height 13
select select "200"
click at [647, 127] on select "25 50 100 200" at bounding box center [657, 133] width 21 height 13
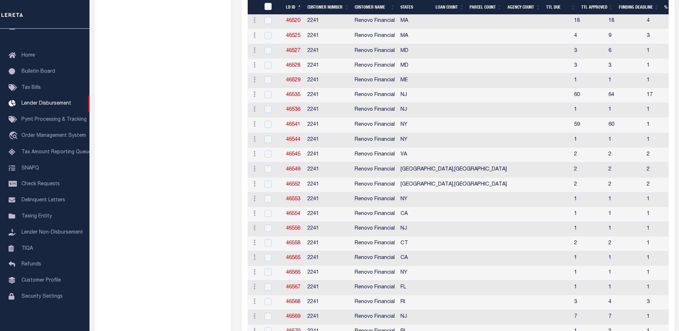
scroll to position [859, 0]
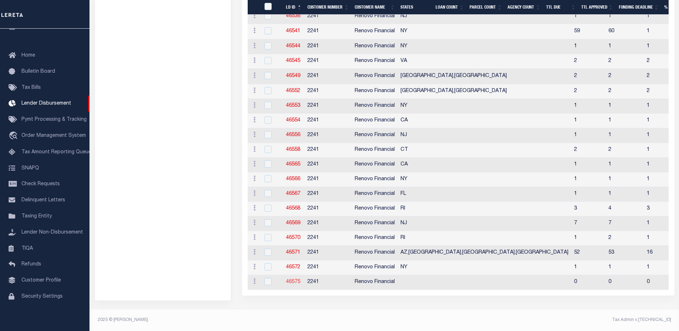
click at [297, 283] on link "46575" at bounding box center [293, 281] width 14 height 5
checkbox input "true"
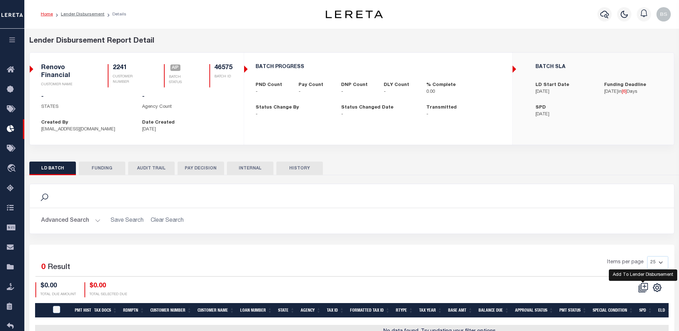
click at [645, 285] on icon at bounding box center [643, 287] width 10 height 10
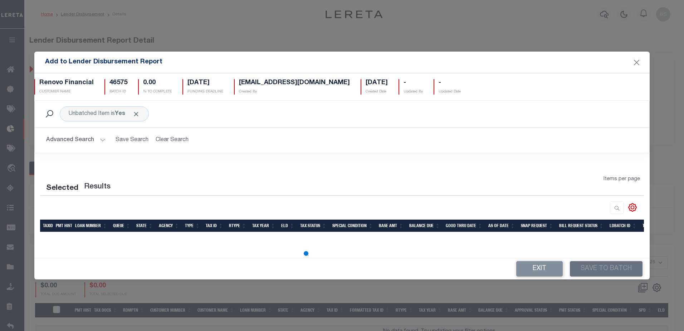
click at [99, 140] on button "Advanced Search" at bounding box center [75, 140] width 59 height 14
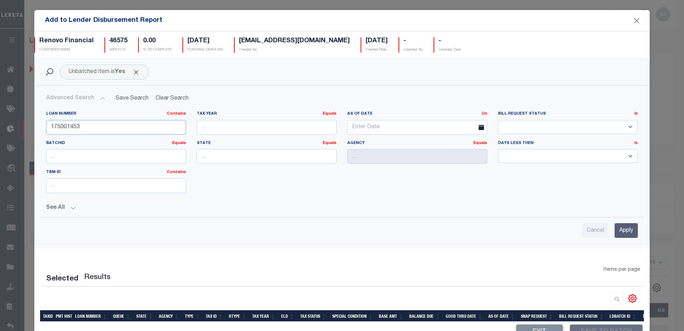
click at [90, 123] on input "175001453" at bounding box center [116, 127] width 140 height 15
type input "1"
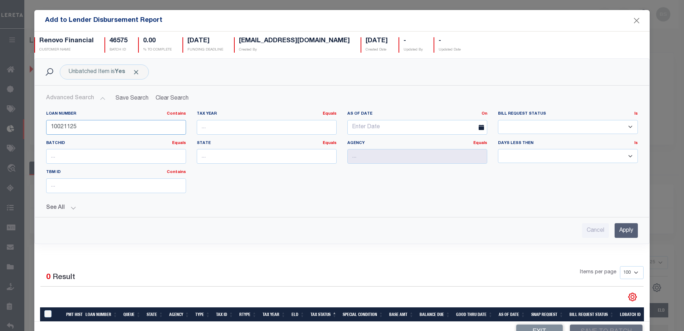
type input "10021125"
click at [619, 228] on input "Apply" at bounding box center [626, 230] width 23 height 15
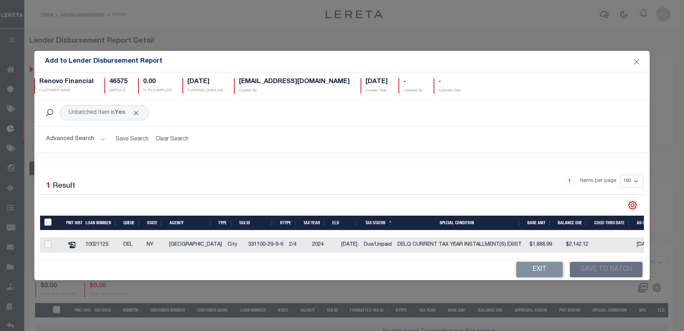
click at [51, 244] on input "checkbox" at bounding box center [47, 243] width 7 height 7
checkbox input "true"
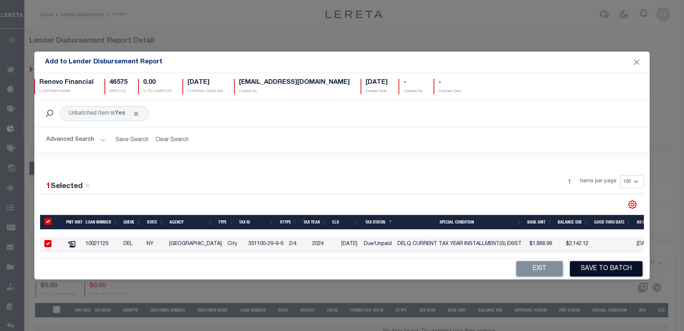
click at [598, 272] on button "Save to Batch" at bounding box center [606, 268] width 73 height 15
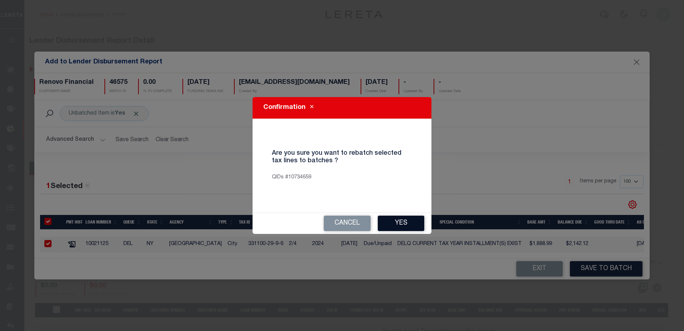
click at [408, 225] on button "Yes" at bounding box center [401, 222] width 47 height 15
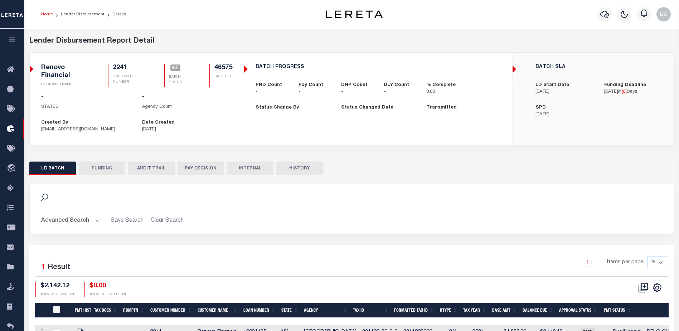
click at [103, 169] on button "FUNDING" at bounding box center [102, 168] width 47 height 14
select select "100"
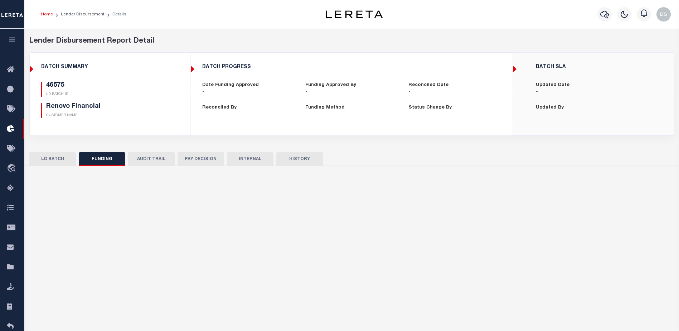
type input "$0"
type input "[DATE]"
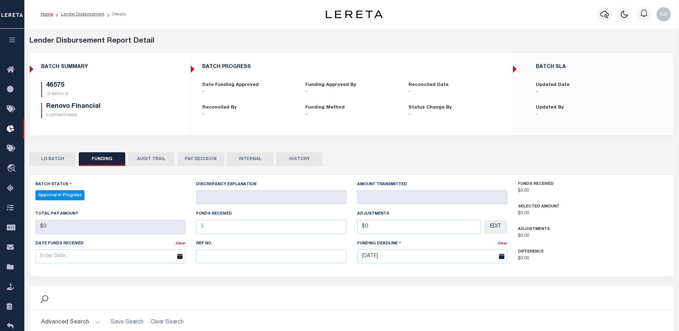
select select "100"
click at [140, 162] on button "AUDIT TRAIL" at bounding box center [151, 159] width 47 height 14
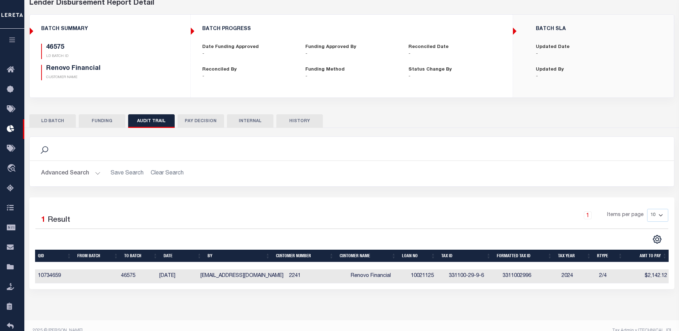
scroll to position [49, 0]
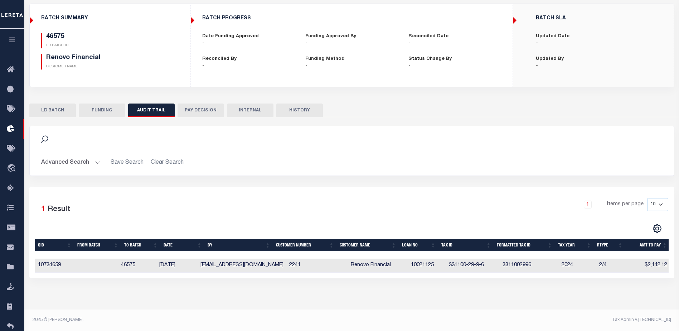
drag, startPoint x: 184, startPoint y: 281, endPoint x: -27, endPoint y: 279, distance: 211.1
click at [0, 279] on html "Home Lender Disbursement Details Profile" at bounding box center [339, 140] width 679 height 379
click at [58, 108] on button "LD BATCH" at bounding box center [52, 110] width 47 height 14
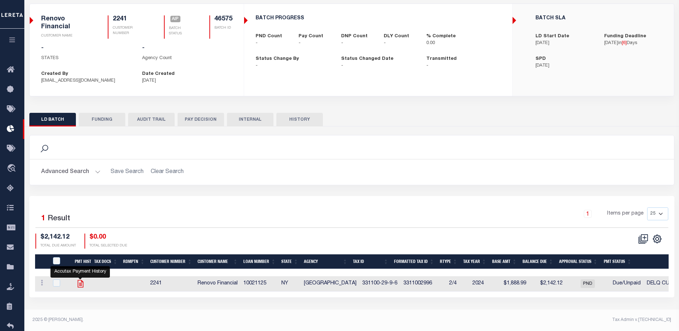
click at [79, 286] on icon "" at bounding box center [80, 284] width 6 height 8
checkbox input "true"
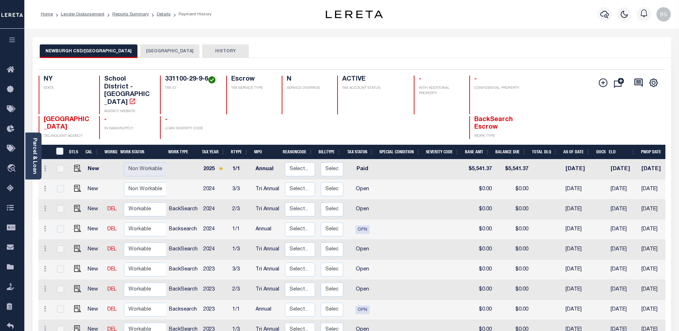
click at [150, 48] on button "[GEOGRAPHIC_DATA]" at bounding box center [169, 51] width 59 height 14
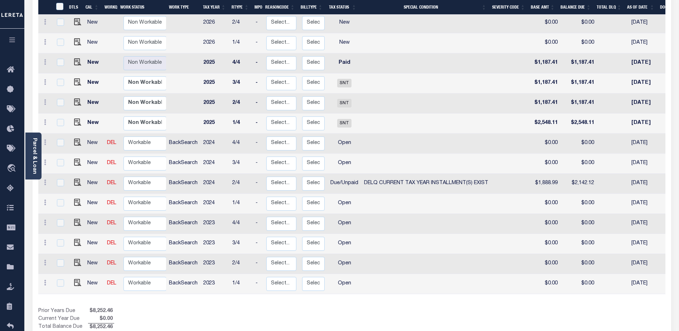
scroll to position [197, 0]
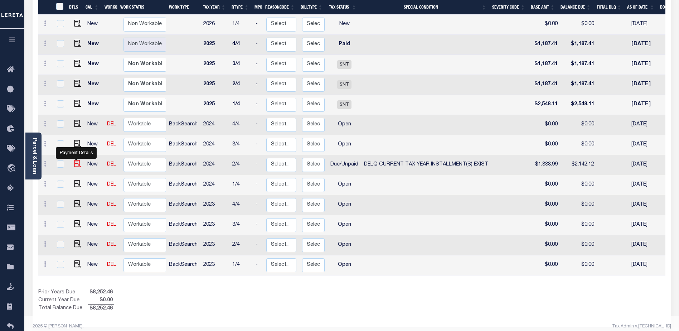
click at [74, 160] on img "" at bounding box center [77, 163] width 7 height 7
checkbox input "true"
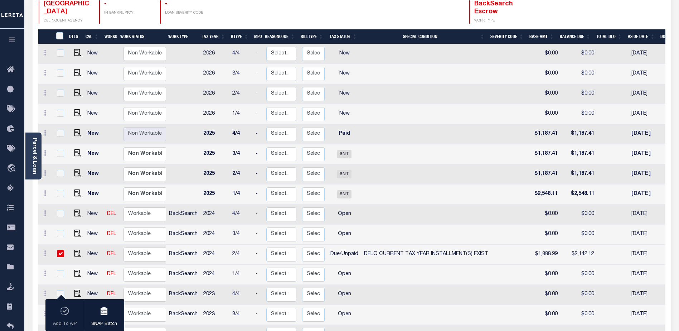
scroll to position [143, 0]
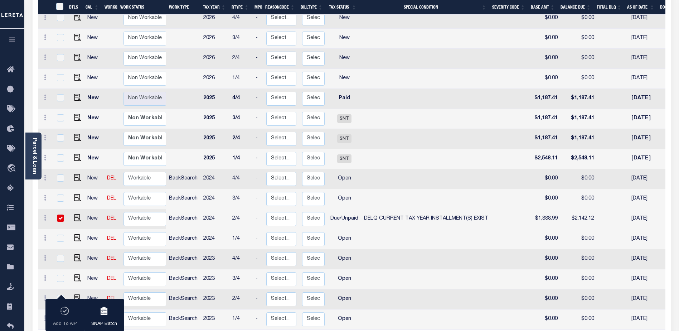
click at [59, 214] on input "checkbox" at bounding box center [60, 217] width 7 height 7
checkbox input "false"
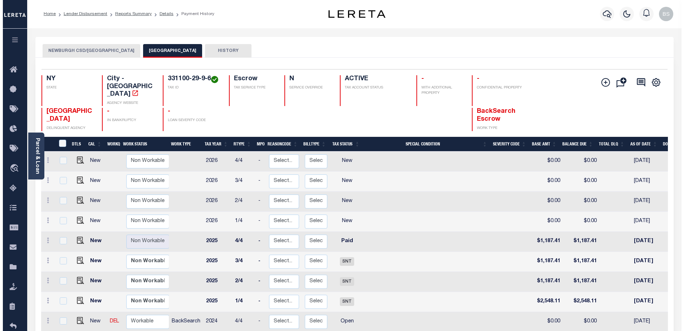
scroll to position [0, 0]
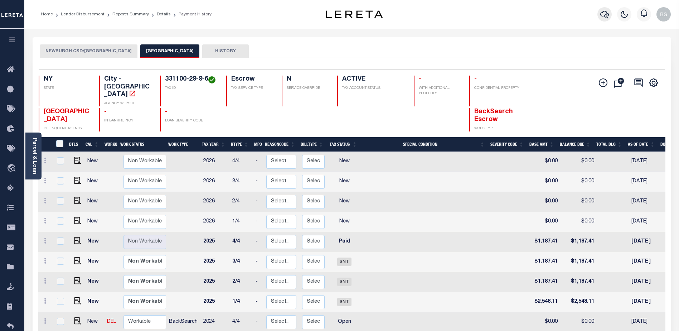
click at [601, 10] on icon "button" at bounding box center [604, 14] width 9 height 9
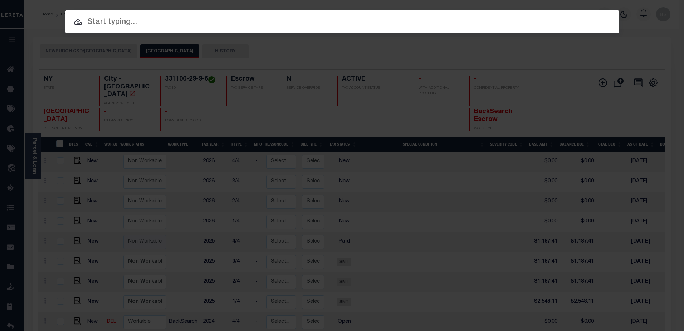
click at [193, 18] on input "text" at bounding box center [342, 22] width 554 height 13
click at [128, 18] on input "text" at bounding box center [342, 22] width 554 height 13
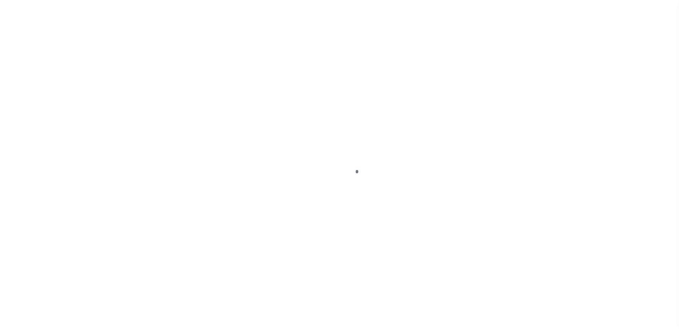
select select "DUE"
select select "17"
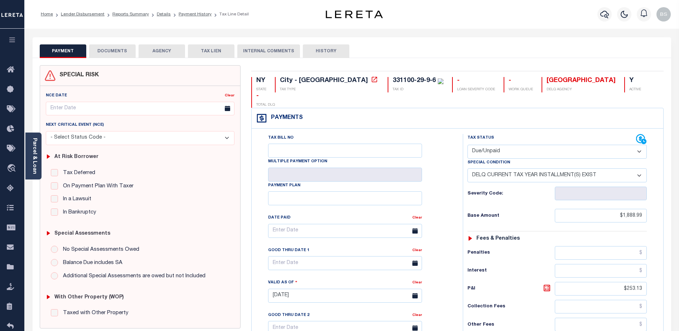
click at [113, 52] on button "DOCUMENTS" at bounding box center [112, 51] width 47 height 14
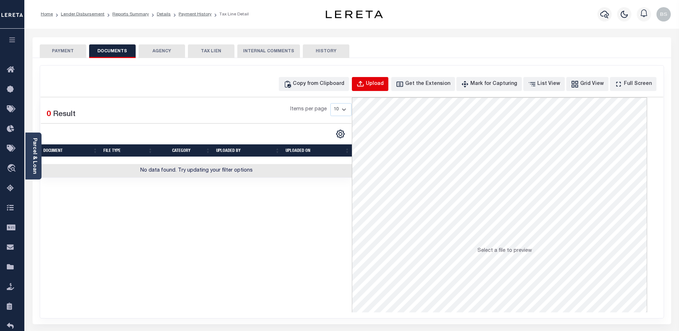
click at [383, 87] on div "Upload" at bounding box center [375, 84] width 18 height 8
select select "POP"
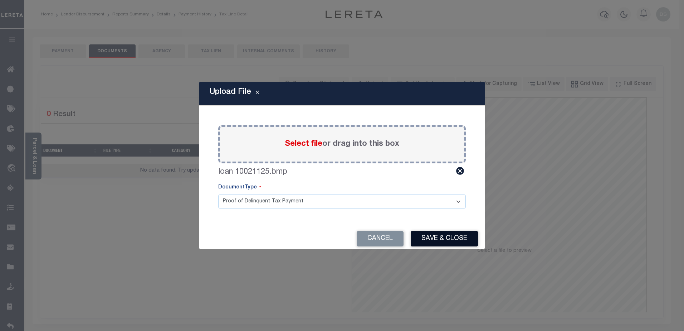
click at [435, 234] on button "Save & Close" at bounding box center [444, 238] width 67 height 15
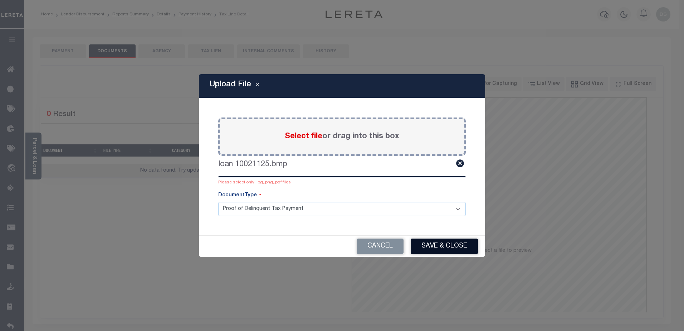
click at [441, 246] on button "Save & Close" at bounding box center [444, 245] width 67 height 15
click at [273, 211] on select "Proof of Delinquent Tax Payment" at bounding box center [342, 209] width 248 height 14
click at [450, 77] on div "Upload File" at bounding box center [342, 86] width 286 height 24
click at [439, 244] on button "Save & Close" at bounding box center [444, 245] width 67 height 15
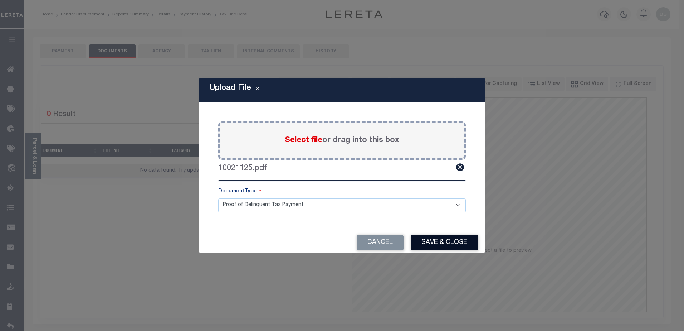
click at [464, 241] on button "Save & Close" at bounding box center [444, 242] width 67 height 15
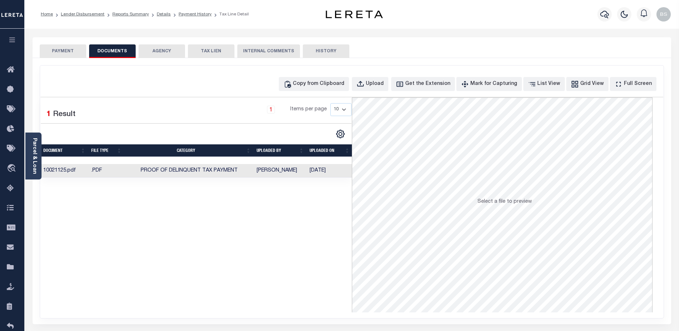
click at [220, 167] on td "Proof of Delinquent Tax Payment" at bounding box center [189, 171] width 129 height 14
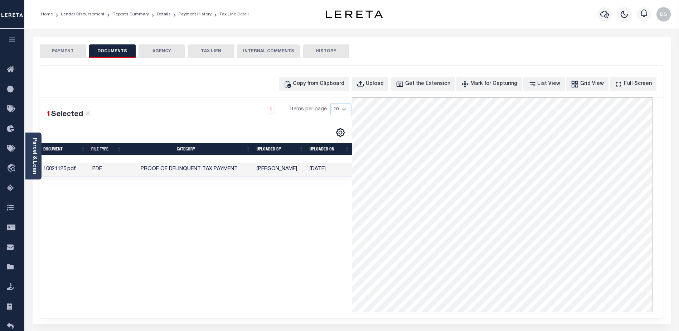
click at [58, 45] on button "PAYMENT" at bounding box center [63, 51] width 47 height 14
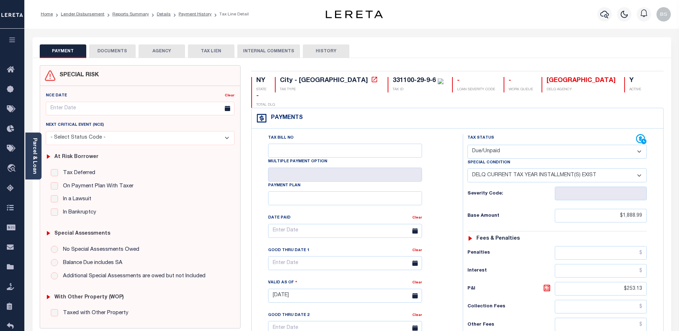
click at [54, 53] on button "PAYMENT" at bounding box center [63, 51] width 47 height 14
click at [121, 52] on button "DOCUMENTS" at bounding box center [112, 51] width 47 height 14
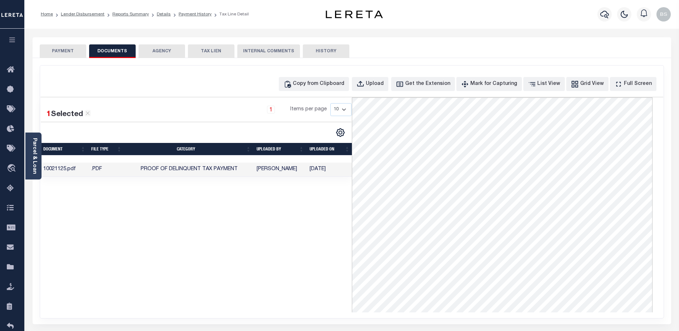
click at [50, 48] on button "PAYMENT" at bounding box center [63, 51] width 47 height 14
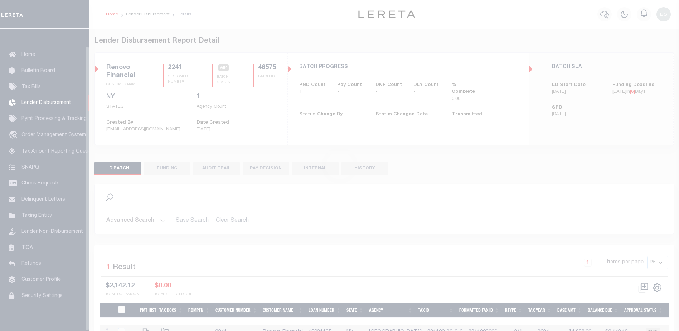
scroll to position [18, 0]
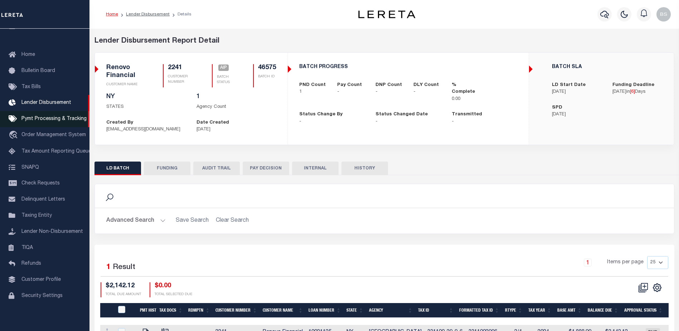
click at [49, 116] on span "Pymt Processing & Tracking" at bounding box center [53, 118] width 65 height 5
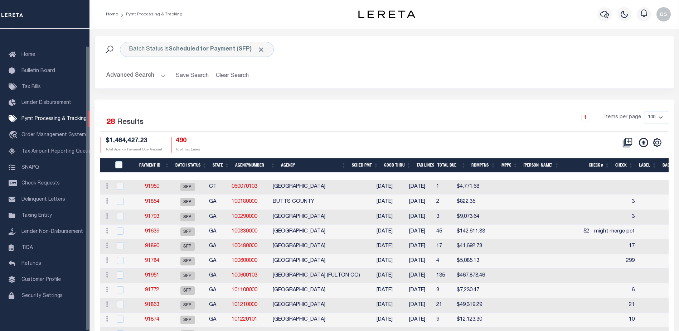
scroll to position [18, 0]
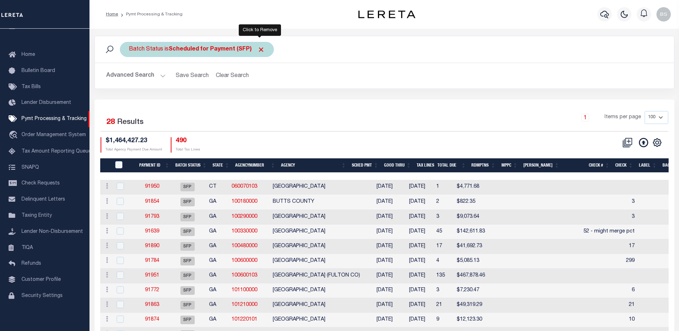
click at [259, 53] on span "Click to Remove" at bounding box center [261, 50] width 8 height 8
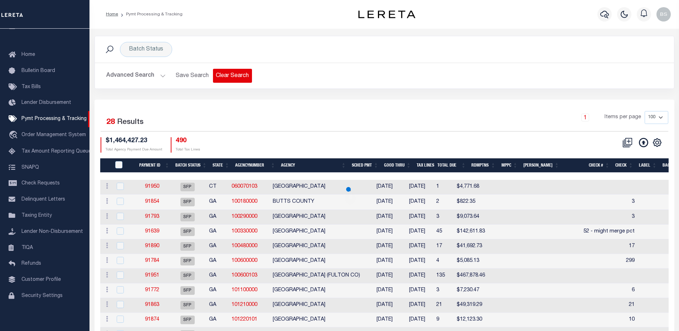
click at [237, 77] on button "Clear Search" at bounding box center [232, 76] width 39 height 14
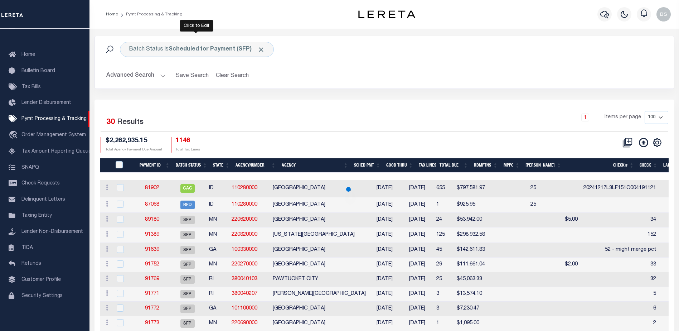
click at [257, 50] on span at bounding box center [261, 50] width 8 height 8
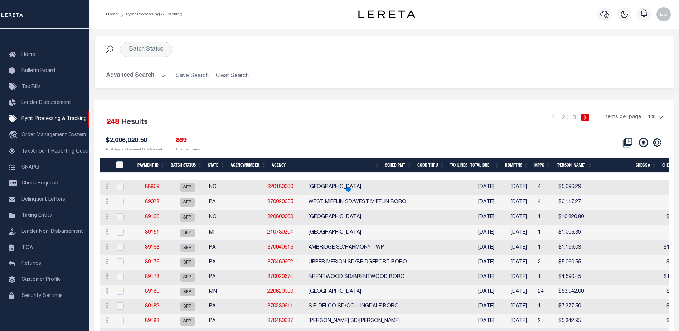
click at [159, 77] on button "Advanced Search" at bounding box center [135, 76] width 59 height 14
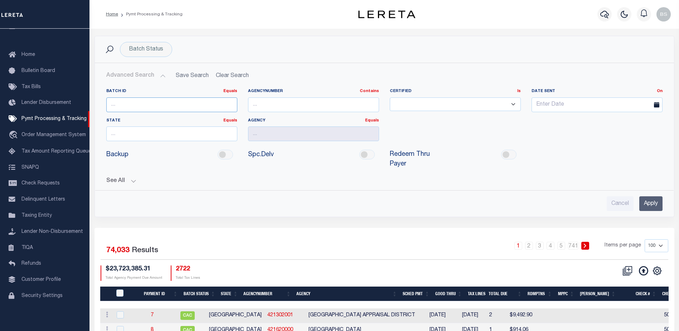
click at [138, 104] on input "number" at bounding box center [171, 104] width 131 height 15
type input "89216"
click at [646, 196] on input "Apply" at bounding box center [650, 203] width 23 height 15
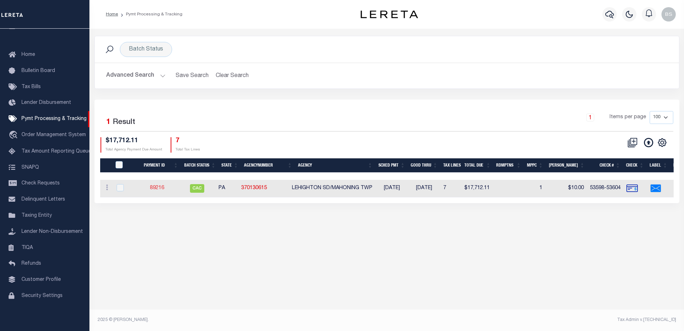
click at [155, 186] on link "89216" at bounding box center [157, 187] width 14 height 5
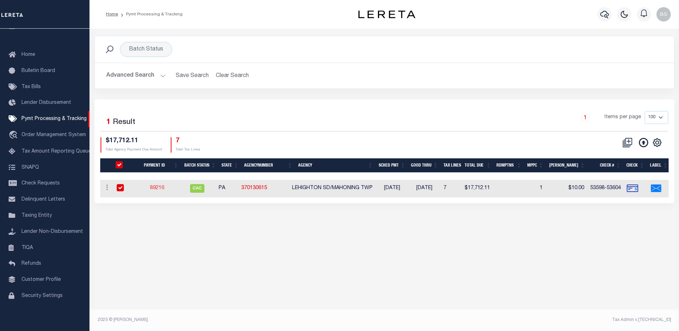
select select "CAC"
type input "[DATE]"
type input "$17,712.11"
select select "CHK"
type input "53598-53604"
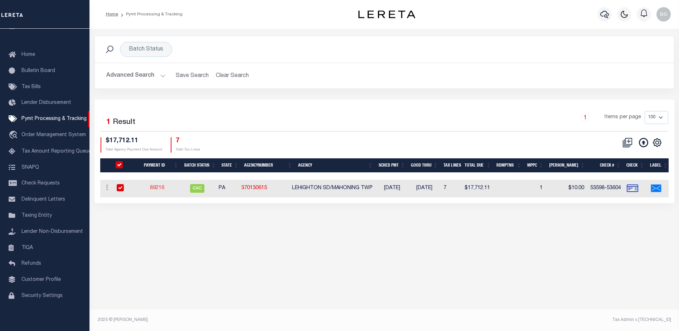
select select "[PERSON_NAME]"
type input "$70"
type input "[DATE]"
checkbox input "true"
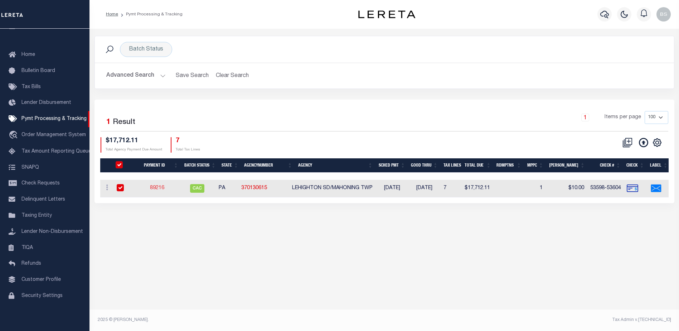
checkbox input "true"
select select "FDX"
type input "09/16/2025"
type input "$9.65"
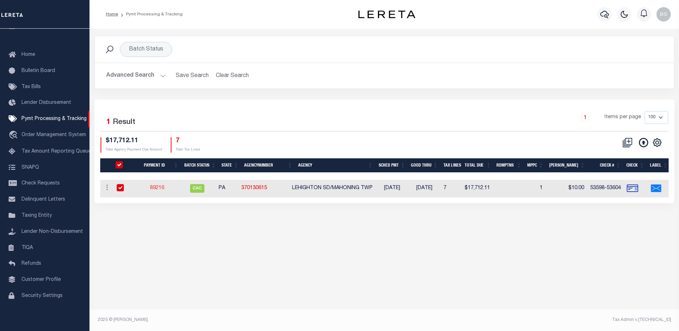
type input "884425506181"
type input "S.IGNATURE NOT REQ"
type input "09/18/2025"
type input "N"
radio input "true"
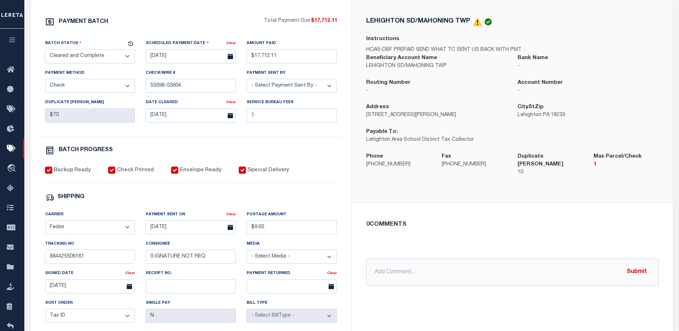
scroll to position [36, 0]
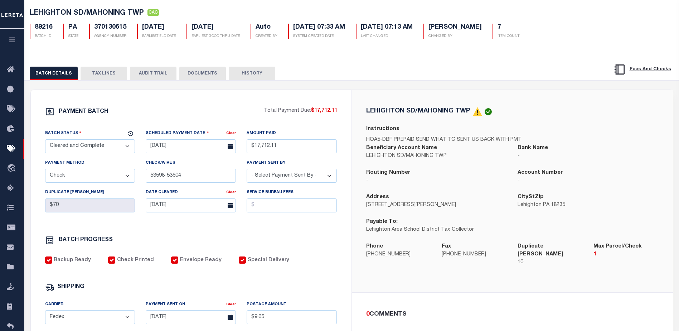
drag, startPoint x: 113, startPoint y: 76, endPoint x: 132, endPoint y: 79, distance: 19.2
click at [113, 76] on button "TAX LINES" at bounding box center [104, 74] width 47 height 14
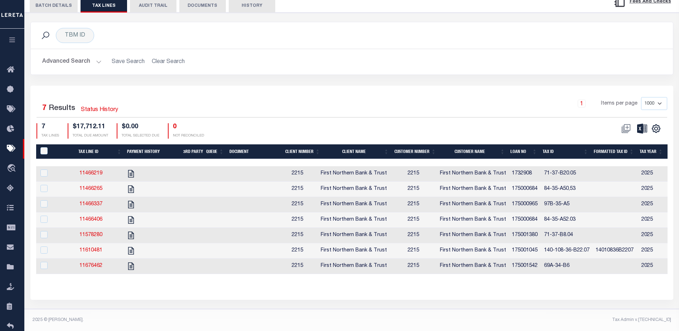
scroll to position [112, 0]
click at [135, 246] on icon "" at bounding box center [130, 250] width 9 height 9
checkbox input "true"
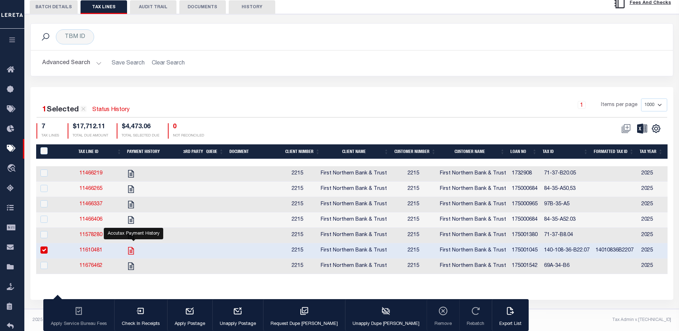
scroll to position [111, 0]
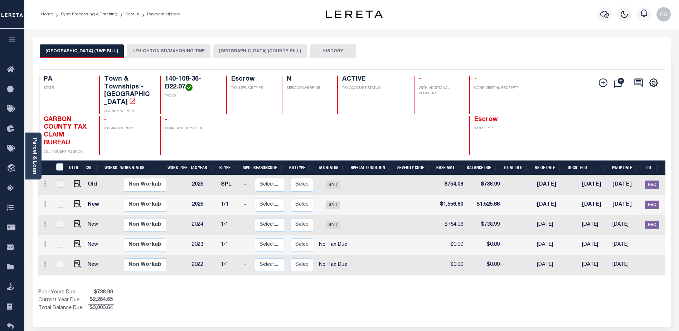
click at [158, 49] on button "LEHIGHTON SD/MAHONING TWP" at bounding box center [169, 51] width 84 height 14
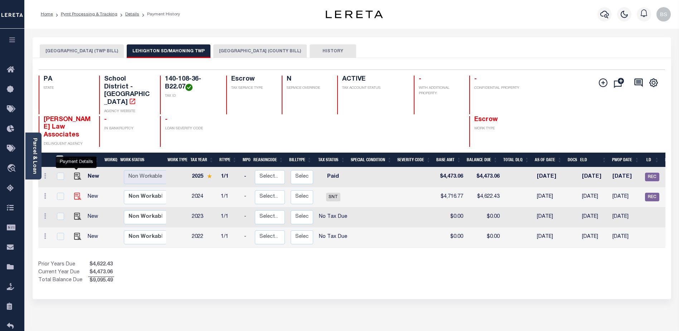
click at [74, 192] on img "" at bounding box center [77, 195] width 7 height 7
checkbox input "true"
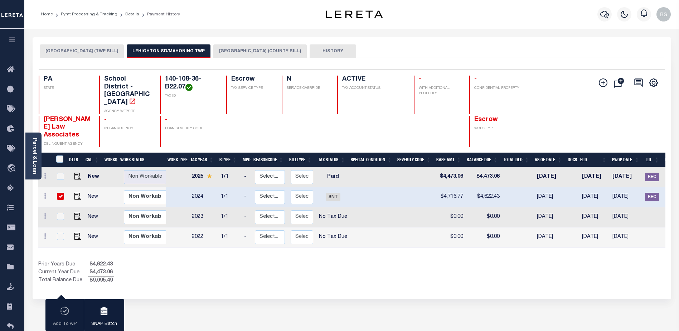
click at [59, 192] on input "checkbox" at bounding box center [60, 195] width 7 height 7
checkbox input "false"
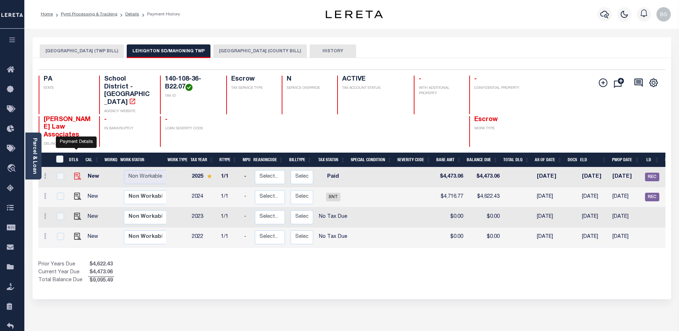
click at [75, 172] on img "" at bounding box center [77, 175] width 7 height 7
checkbox input "true"
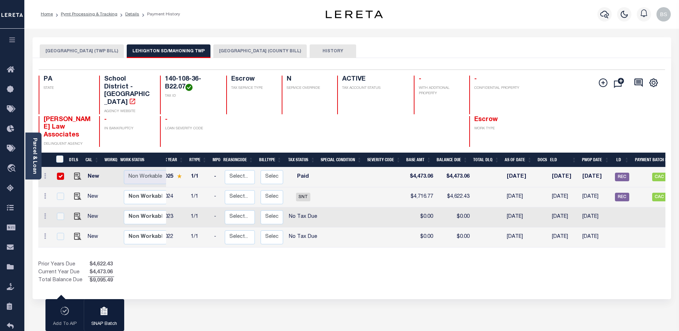
scroll to position [0, 61]
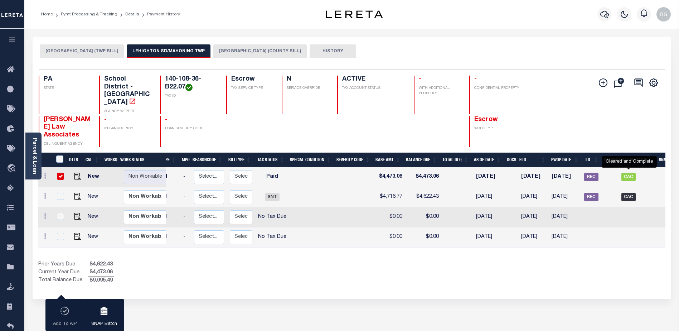
click at [624, 192] on span "CAC" at bounding box center [628, 196] width 14 height 9
checkbox input "true"
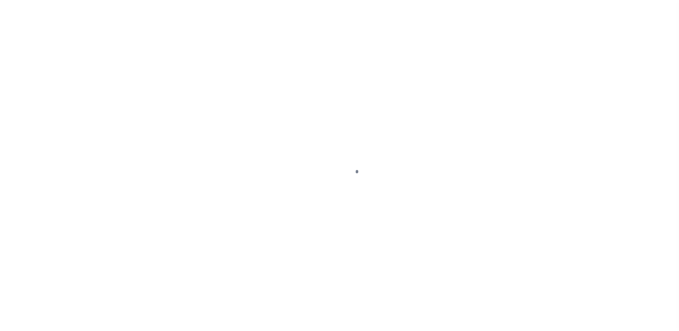
select select "SNT"
select select "PYD"
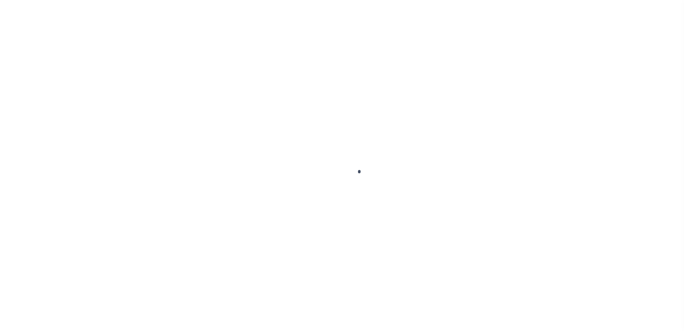
select select "CAC"
select select "CHK"
select select "[PERSON_NAME]"
select select "FDX"
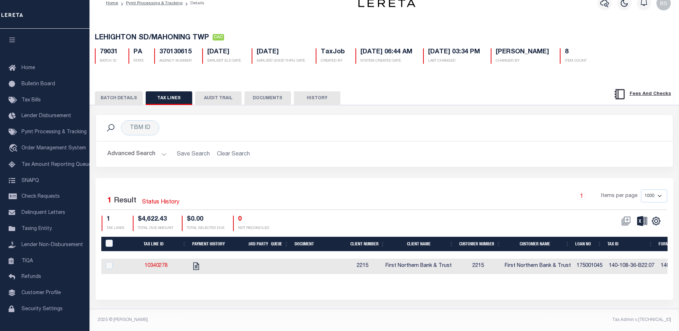
scroll to position [18, 0]
click at [126, 91] on button "BATCH DETAILS" at bounding box center [119, 98] width 48 height 14
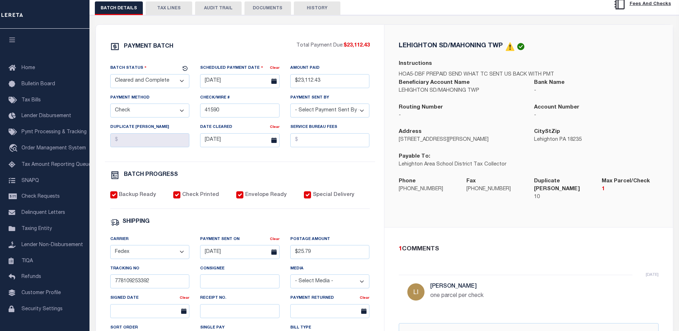
scroll to position [60, 0]
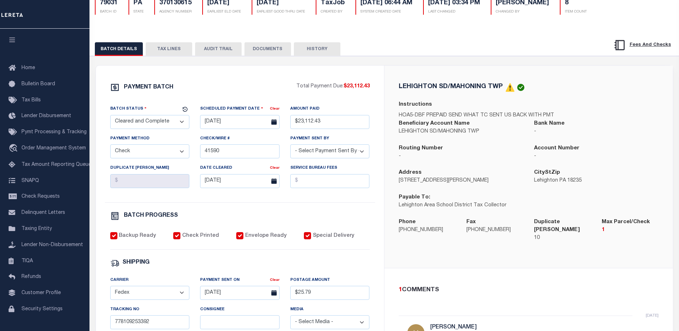
click at [171, 52] on button "TAX LINES" at bounding box center [169, 49] width 47 height 14
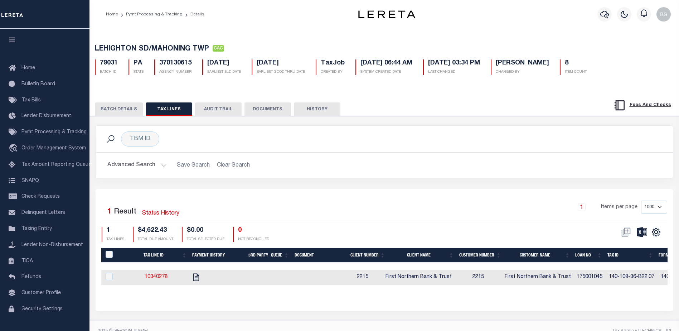
drag, startPoint x: 218, startPoint y: 108, endPoint x: 225, endPoint y: 110, distance: 7.0
click at [218, 109] on button "AUDIT TRAIL" at bounding box center [218, 109] width 47 height 14
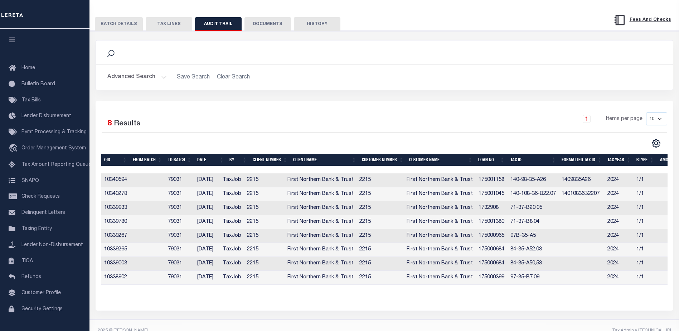
scroll to position [102, 0]
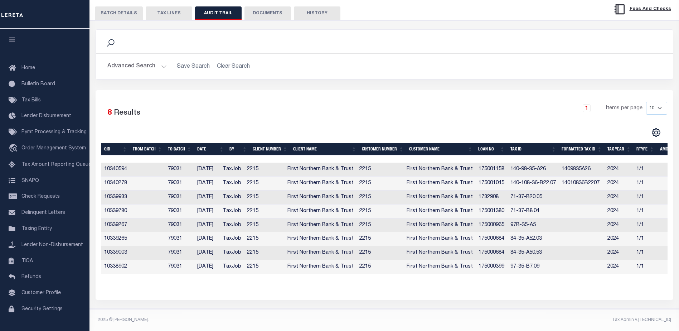
click at [129, 9] on button "BATCH DETAILS" at bounding box center [119, 13] width 48 height 14
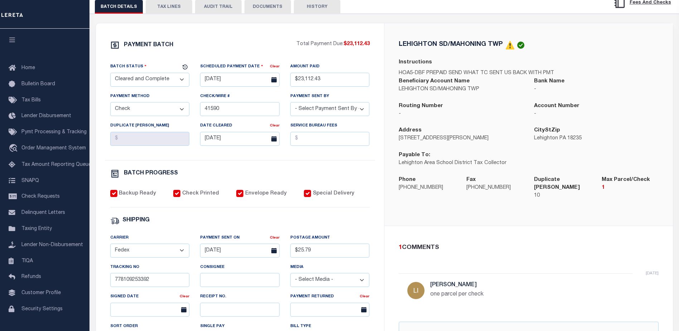
click at [269, 5] on button "DOCUMENTS" at bounding box center [267, 7] width 47 height 14
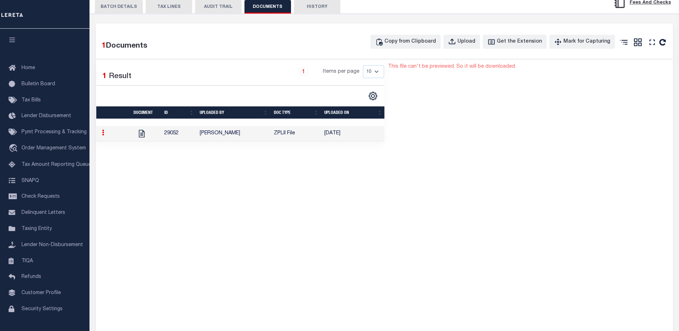
scroll to position [0, 0]
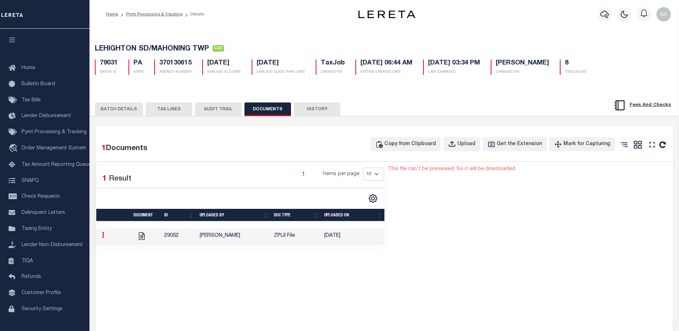
click at [172, 107] on button "TAX LINES" at bounding box center [169, 109] width 47 height 14
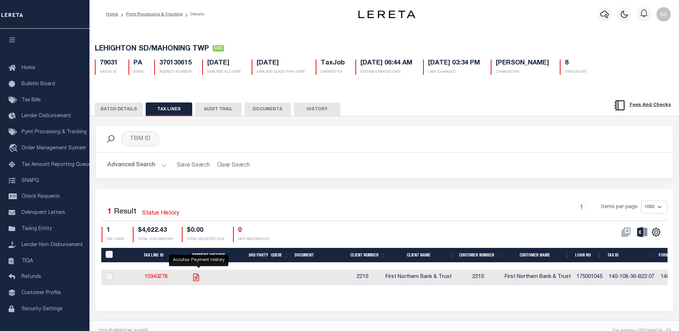
click at [198, 278] on icon "" at bounding box center [196, 277] width 6 height 8
checkbox input "true"
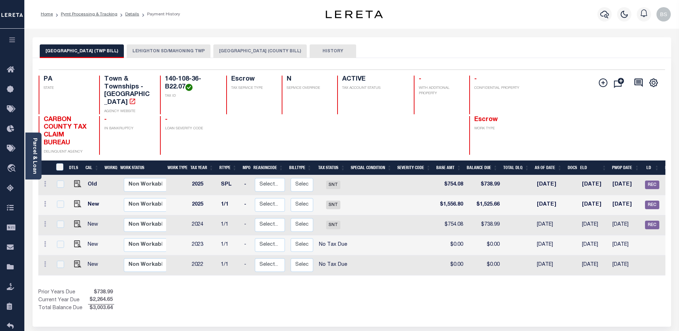
click at [330, 52] on button "HISTORY" at bounding box center [332, 51] width 47 height 14
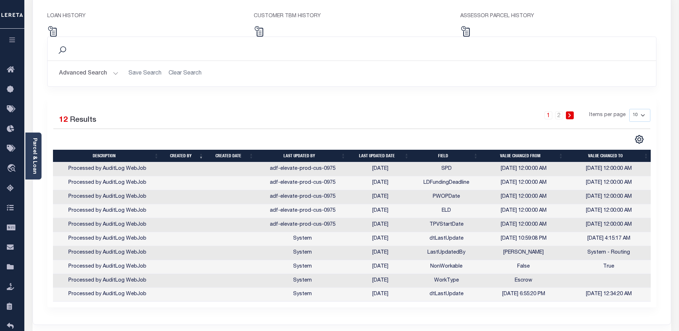
scroll to position [112, 0]
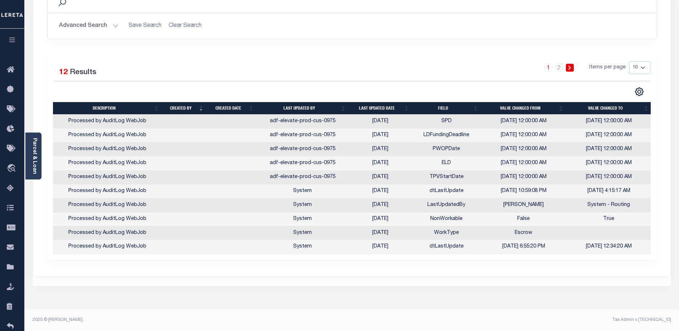
drag, startPoint x: 644, startPoint y: 68, endPoint x: 643, endPoint y: 72, distance: 4.1
click at [644, 68] on select "10 25 50 100" at bounding box center [639, 67] width 21 height 13
select select "100"
click at [629, 61] on select "10 25 50 100" at bounding box center [639, 67] width 21 height 13
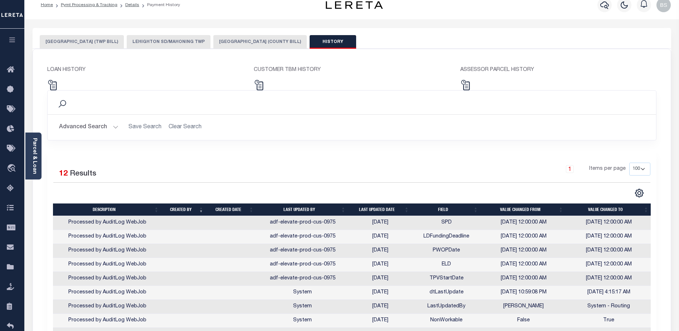
scroll to position [0, 0]
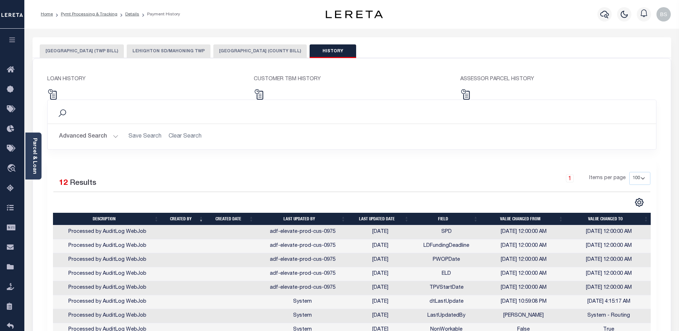
click at [143, 47] on button "LEHIGHTON SD/MAHONING TWP" at bounding box center [169, 51] width 84 height 14
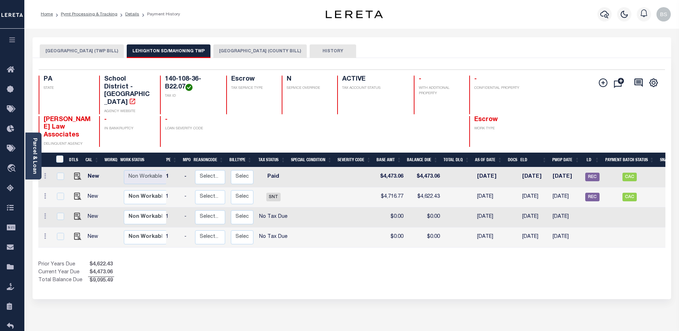
scroll to position [0, 69]
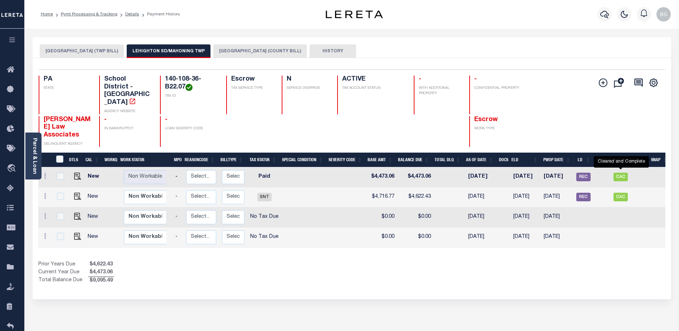
drag, startPoint x: 620, startPoint y: 173, endPoint x: 601, endPoint y: 178, distance: 19.5
click at [620, 192] on span "CAC" at bounding box center [620, 196] width 14 height 9
checkbox input "true"
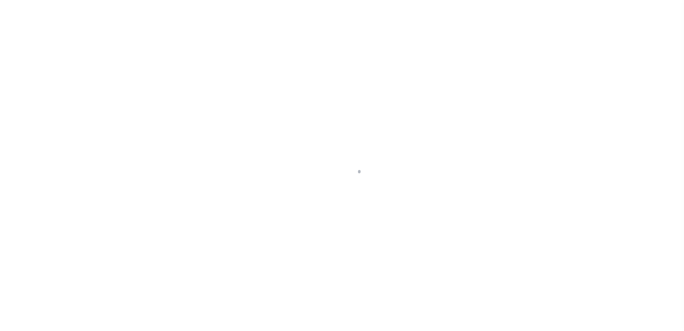
select select "CAC"
select select "CHK"
select select "[PERSON_NAME]"
select select "FDX"
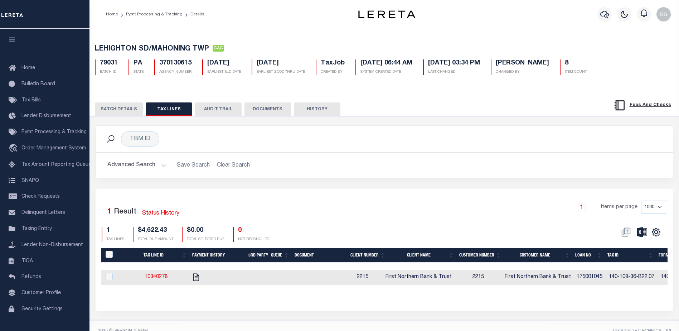
click at [122, 116] on button "BATCH DETAILS" at bounding box center [119, 109] width 48 height 14
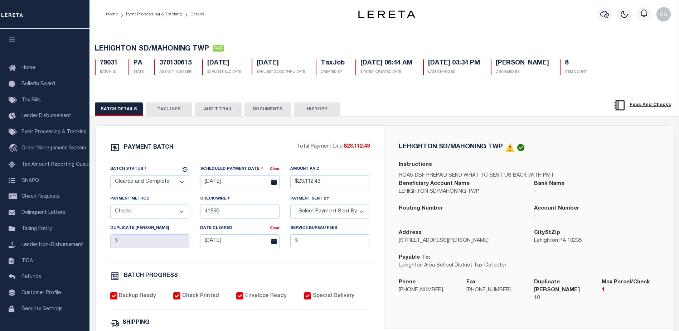
click at [319, 109] on button "HISTORY" at bounding box center [317, 109] width 47 height 14
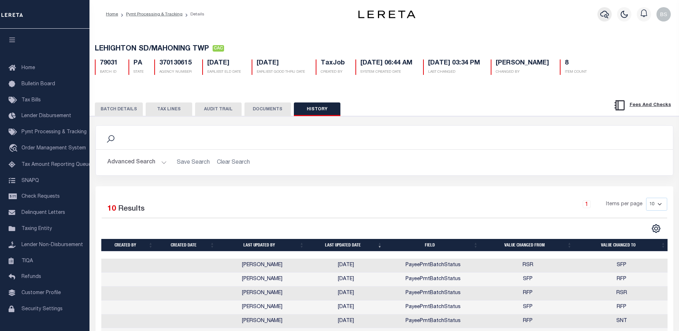
click at [605, 20] on button "button" at bounding box center [604, 14] width 14 height 14
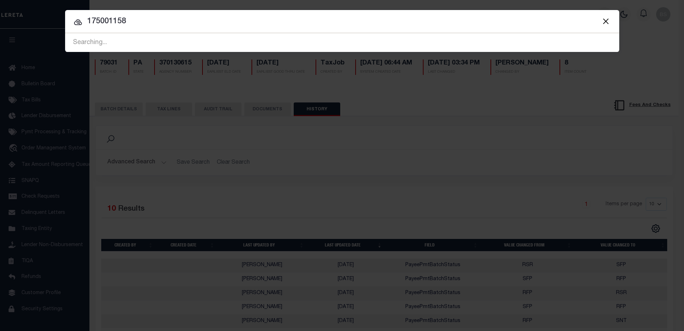
type input "175001158"
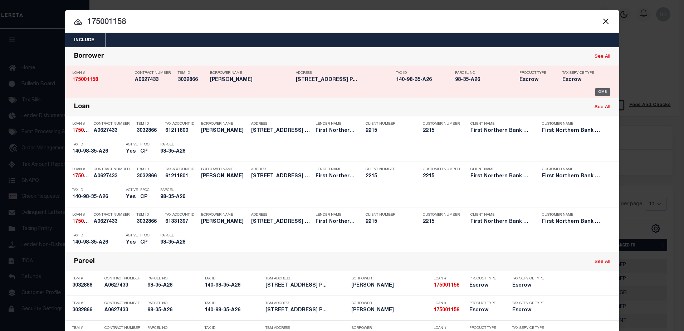
click at [604, 95] on div "OMS" at bounding box center [602, 92] width 15 height 8
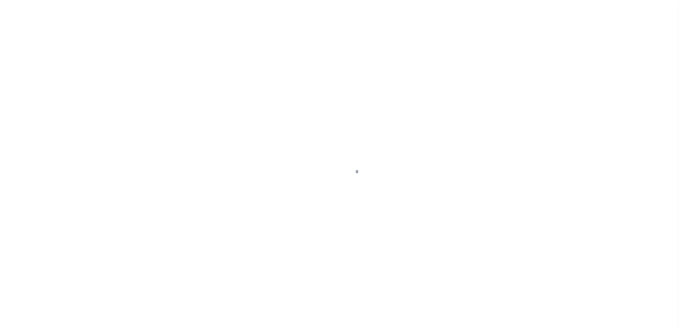
select select "Escrow"
type input "[STREET_ADDRESS]"
type input "98-35-A26"
select select
type input "Lehighton PA 18235"
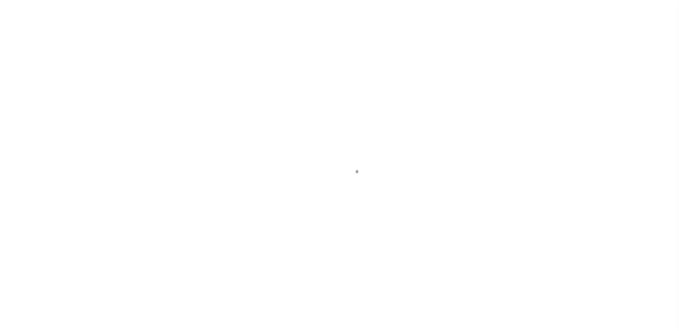
type input "PA"
select select
type textarea "Liability subject to parcel provided"
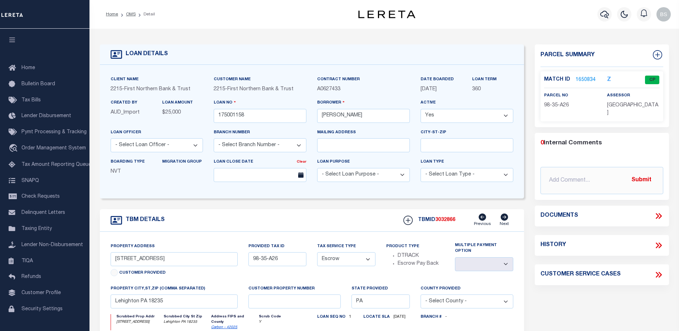
click at [583, 81] on link "1650834" at bounding box center [585, 80] width 20 height 8
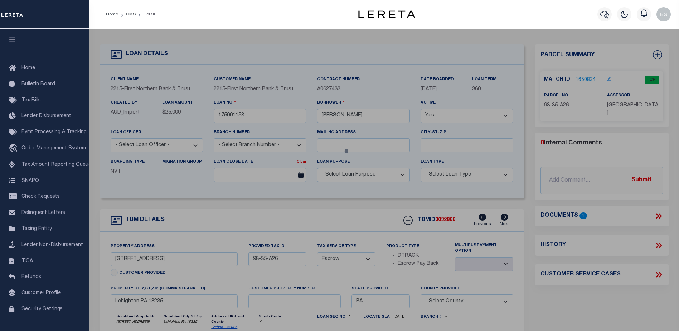
checkbox input "false"
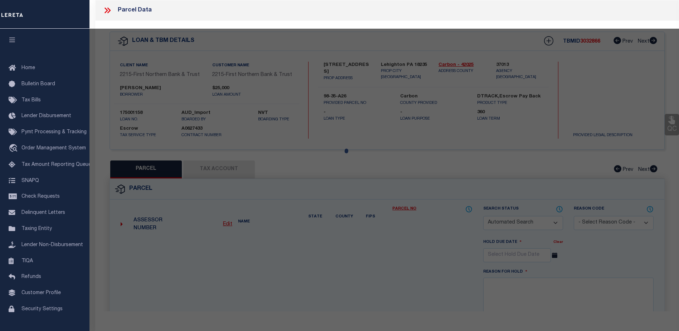
select select "CP"
type input "Buchert, Austin"
select select
type input "[STREET_ADDRESS]"
checkbox input "false"
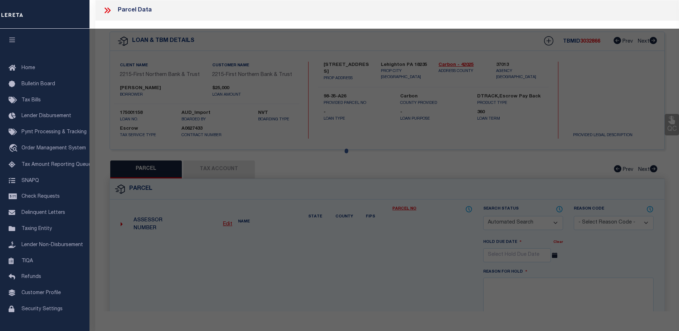
type input "Lehighton PA 18235"
type textarea "Total Acres for this Parcel 1.068"
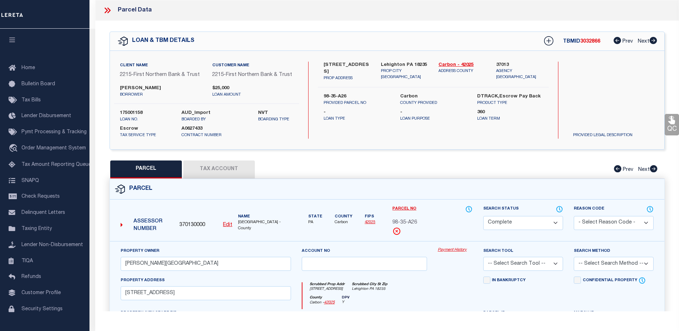
click at [441, 250] on link "Payment History" at bounding box center [455, 250] width 35 height 6
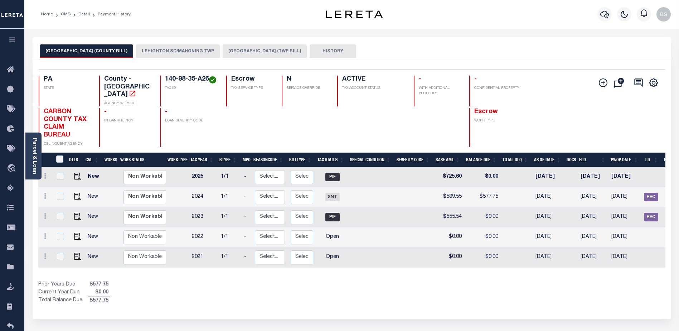
click at [185, 49] on button "LEHIGHTON SD/MAHONING TWP" at bounding box center [178, 51] width 84 height 14
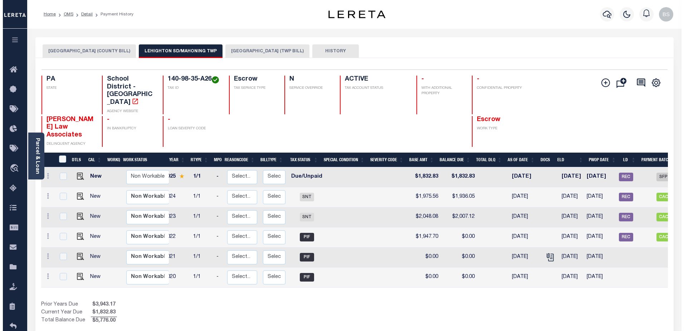
scroll to position [0, 77]
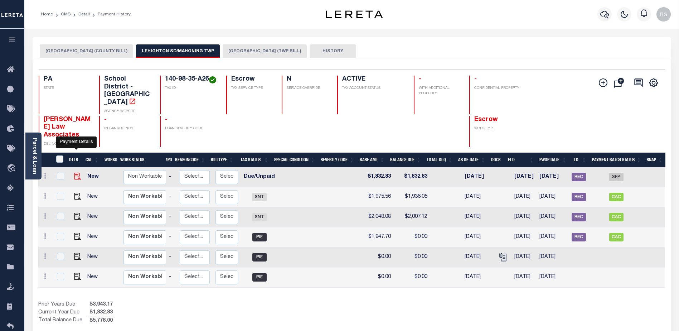
click at [77, 172] on img "" at bounding box center [77, 175] width 7 height 7
checkbox input "true"
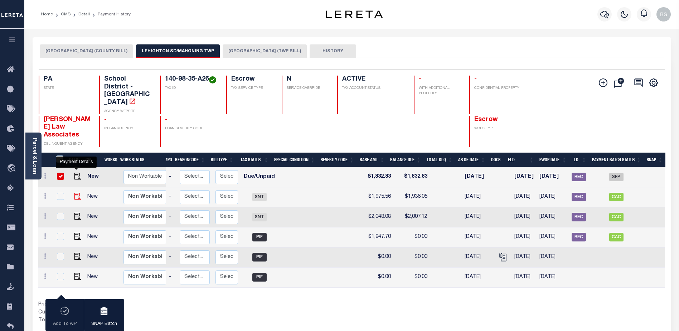
click at [75, 192] on img "" at bounding box center [77, 195] width 7 height 7
checkbox input "true"
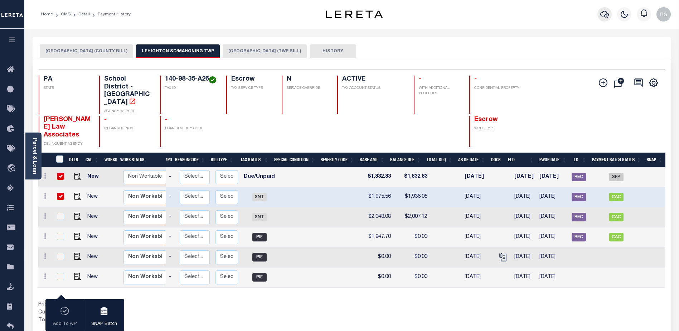
click at [604, 14] on icon "button" at bounding box center [604, 14] width 9 height 9
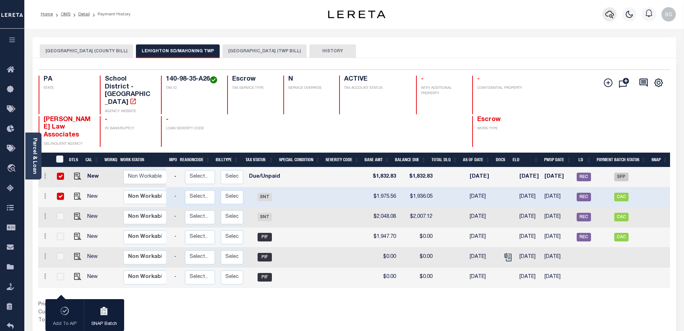
scroll to position [0, 72]
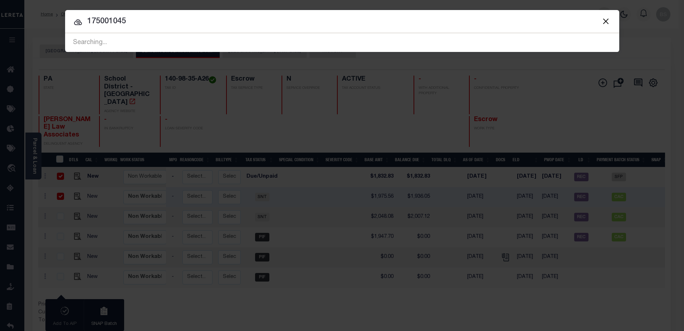
type input "175001045"
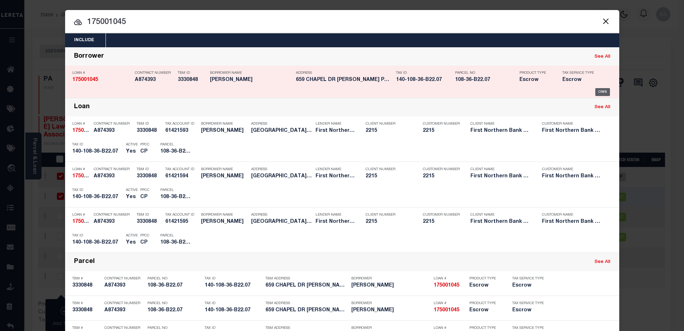
click at [604, 89] on div "OMS" at bounding box center [602, 92] width 15 height 8
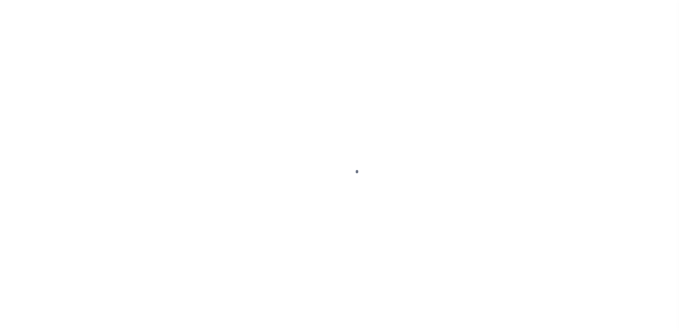
select select "DUE"
select select "SNT"
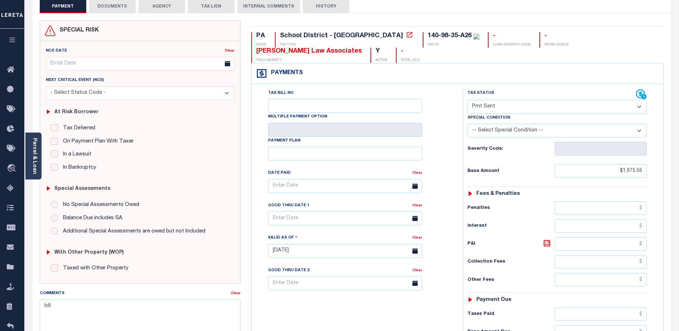
scroll to position [17, 0]
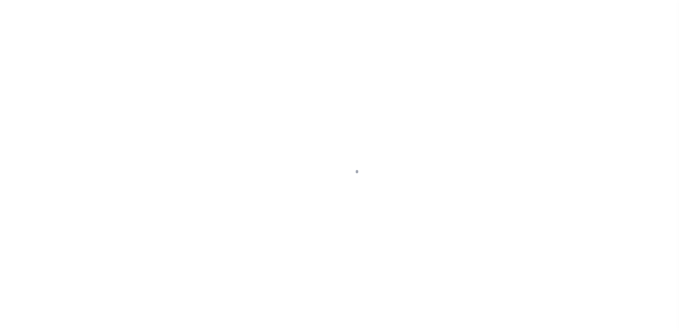
select select "10"
select select "Escrow"
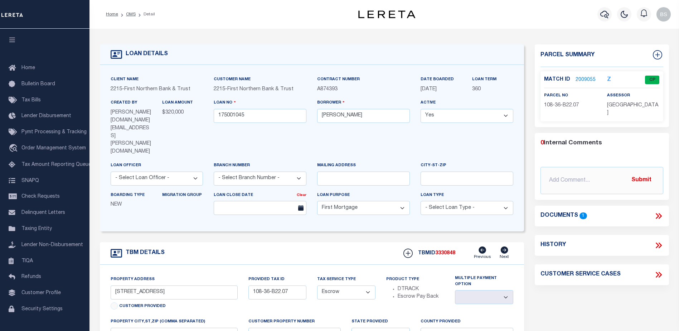
click at [588, 80] on link "2009055" at bounding box center [585, 80] width 20 height 8
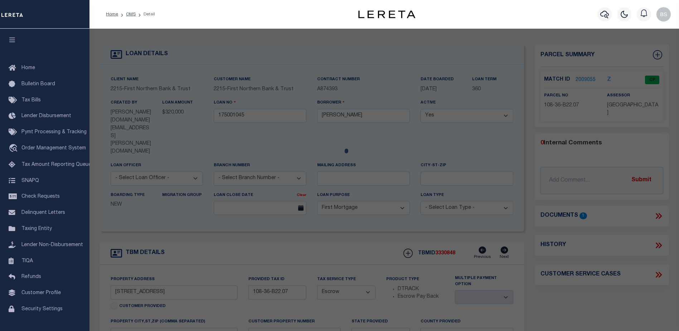
checkbox input "false"
select select "CP"
type input "[PERSON_NAME] & [PERSON_NAME]"
select select "AGW"
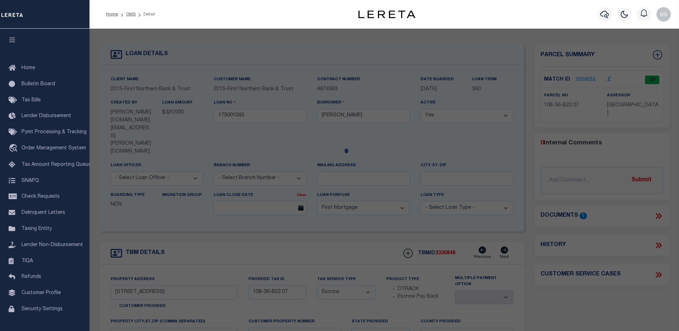
select select
type input "[STREET_ADDRESS]"
checkbox input "false"
type input "Lehighton PA 18235"
type textarea "Acres 6.928"
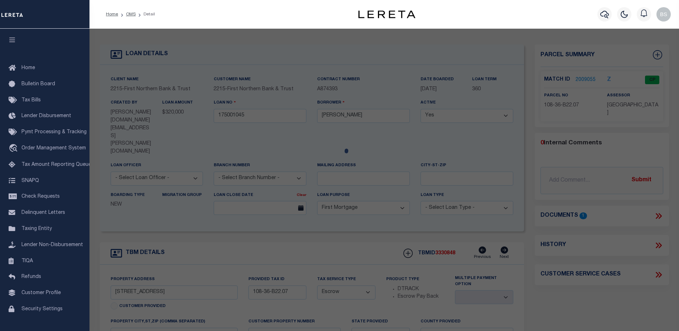
type textarea "match to PTDB"
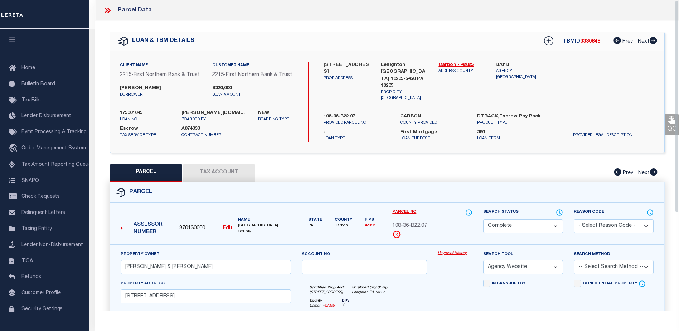
click at [459, 251] on link "Payment History" at bounding box center [455, 253] width 35 height 6
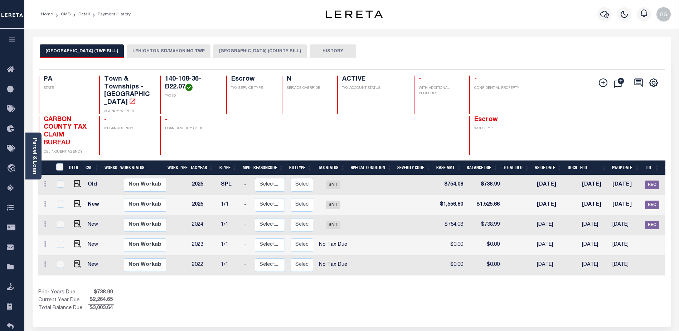
click at [163, 51] on button "LEHIGHTON SD/MAHONING TWP" at bounding box center [169, 51] width 84 height 14
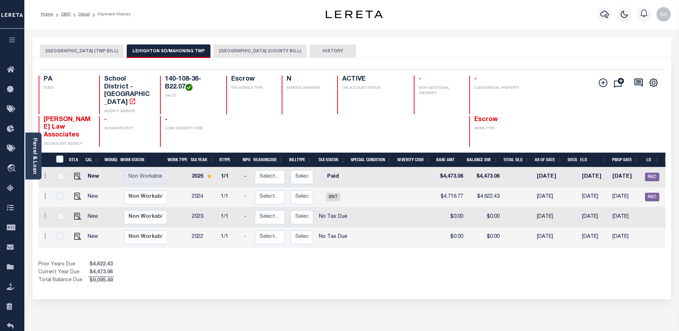
drag, startPoint x: 356, startPoint y: 225, endPoint x: 456, endPoint y: 203, distance: 102.3
click at [456, 203] on tbody "New Non Workable Workable 2025 1/1 - Select... Payment Reversal Taxable Value C…" at bounding box center [388, 207] width 700 height 80
click at [451, 260] on div "Show Tax Lines before Bill Release Date Prior Years Due $4,622.43 Current Year …" at bounding box center [351, 272] width 627 height 24
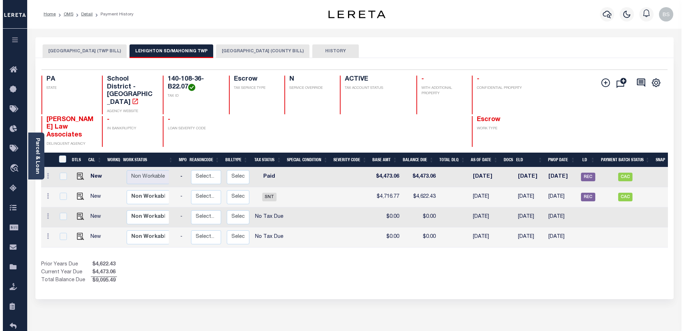
scroll to position [0, 73]
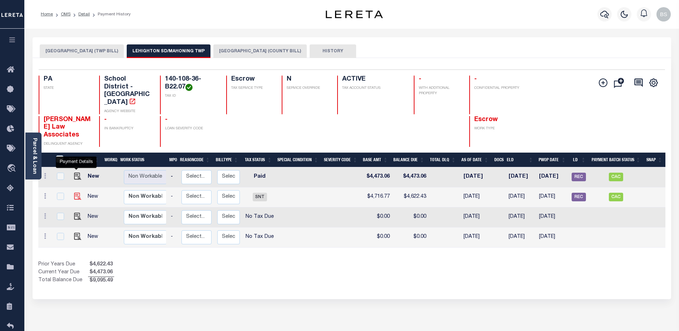
click at [76, 192] on img "" at bounding box center [77, 195] width 7 height 7
checkbox input "true"
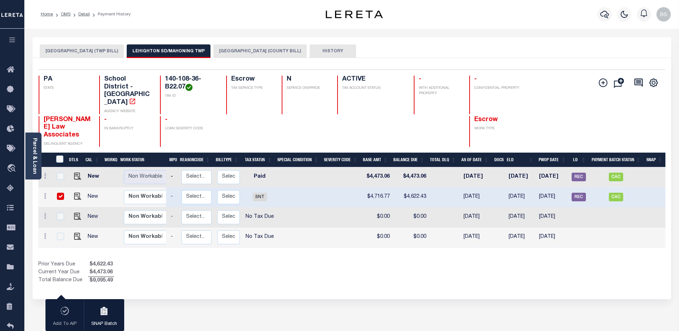
drag, startPoint x: 63, startPoint y: 174, endPoint x: 69, endPoint y: 167, distance: 9.9
click at [63, 192] on input "checkbox" at bounding box center [60, 195] width 7 height 7
checkbox input "false"
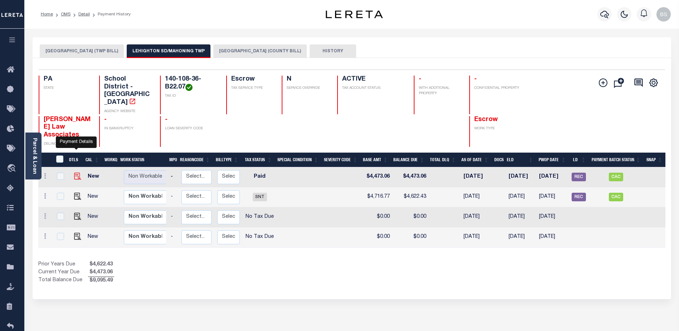
click at [77, 172] on img "" at bounding box center [77, 175] width 7 height 7
checkbox input "true"
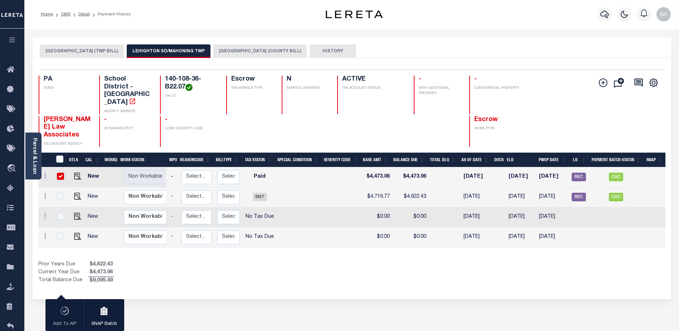
click at [61, 172] on input "checkbox" at bounding box center [60, 175] width 7 height 7
checkbox input "false"
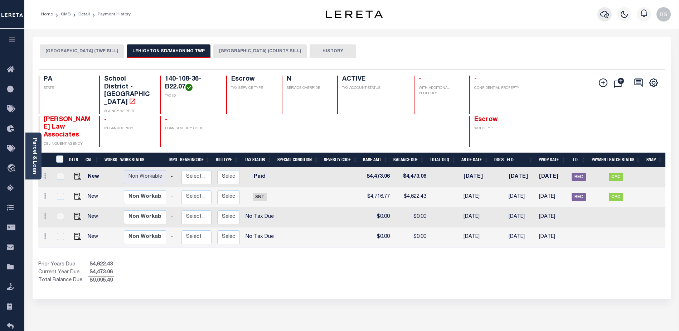
click at [611, 13] on button "button" at bounding box center [604, 14] width 14 height 14
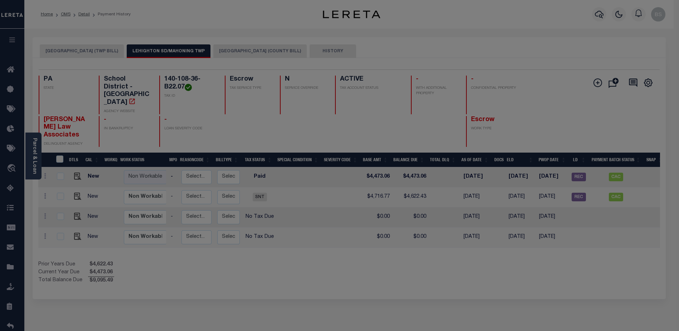
scroll to position [0, 68]
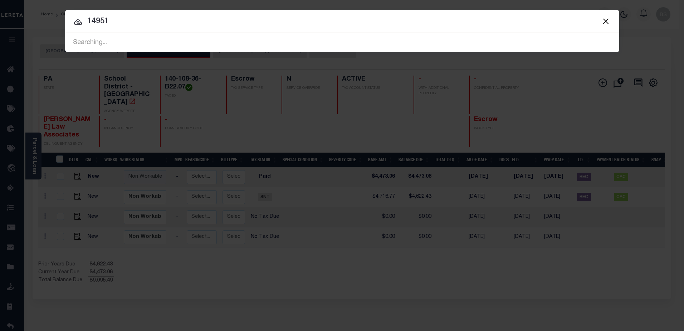
type input "14951"
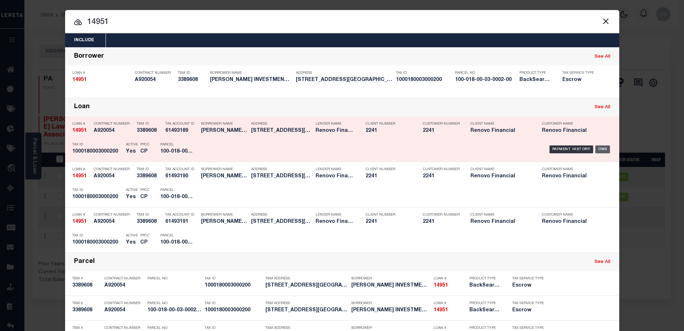
click at [604, 147] on div "OMS" at bounding box center [602, 149] width 15 height 8
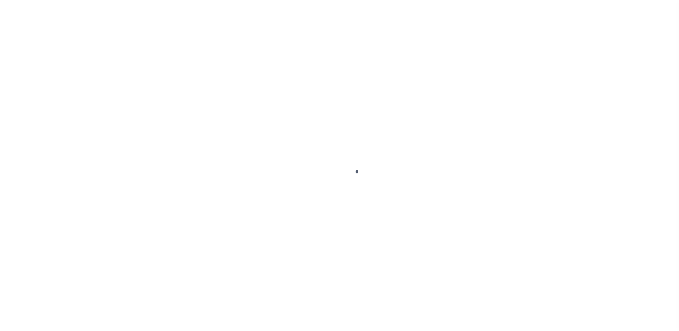
select select "SNT"
select select "PYD"
select select "10"
select select "Escrow"
type input "[STREET_ADDRESS]"
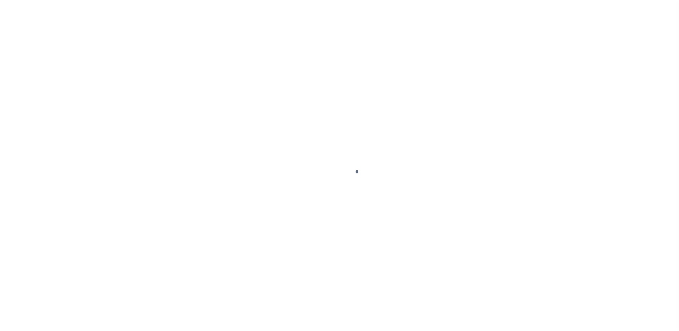
select select
type input "[GEOGRAPHIC_DATA], [GEOGRAPHIC_DATA] 15317"
type input "a0kUS0000066fjN"
type input "PA"
select select
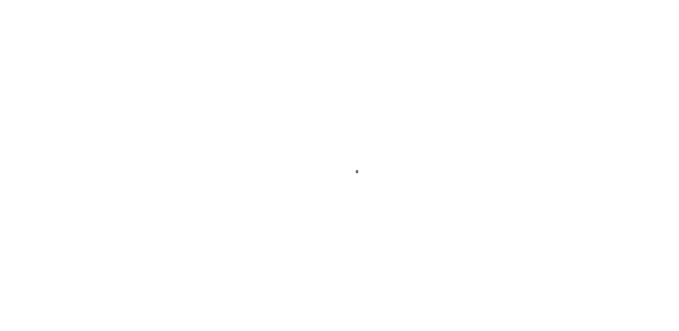
type textarea "LEGAL REQUIRED"
select select "25066"
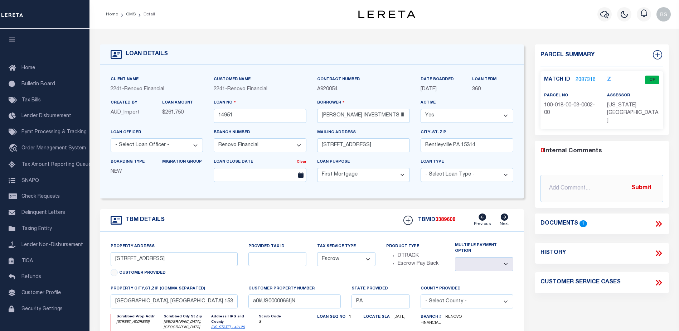
click at [585, 79] on link "2087316" at bounding box center [585, 80] width 20 height 8
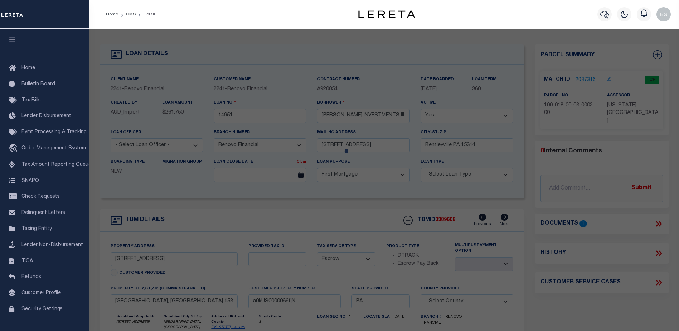
checkbox input "false"
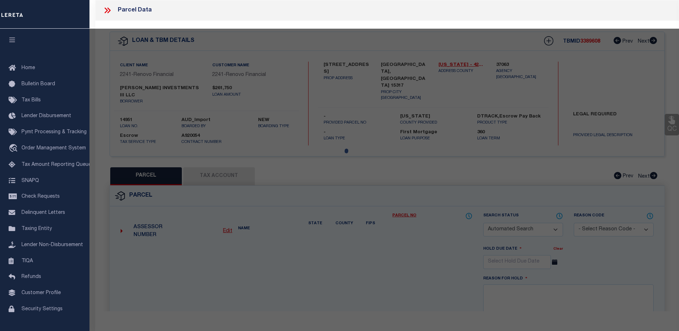
select select "CP"
type input "POWELL INV III LLC"
select select
type input "411 SPRUCE ST"
type input "Canonsburg, PA 15317"
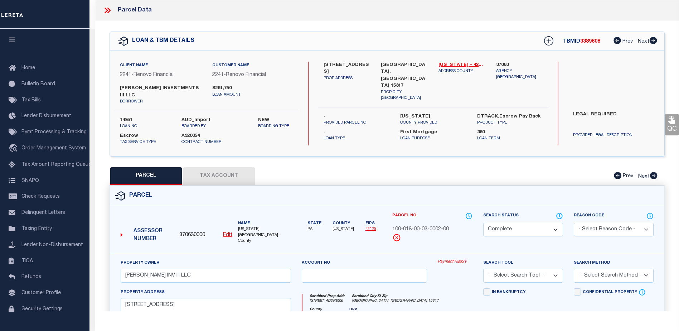
click at [452, 259] on link "Payment History" at bounding box center [455, 262] width 35 height 6
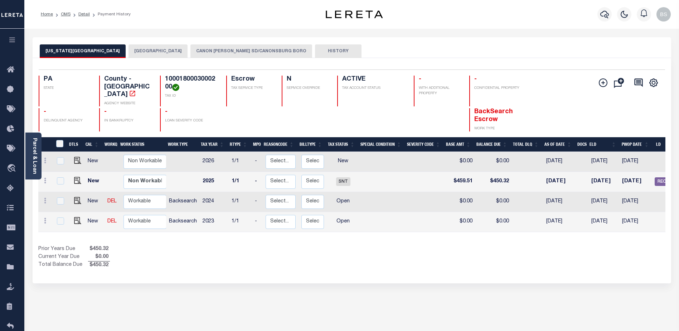
click at [234, 50] on button "CANON [PERSON_NAME] SD/CANONSBURG BORO" at bounding box center [251, 51] width 122 height 14
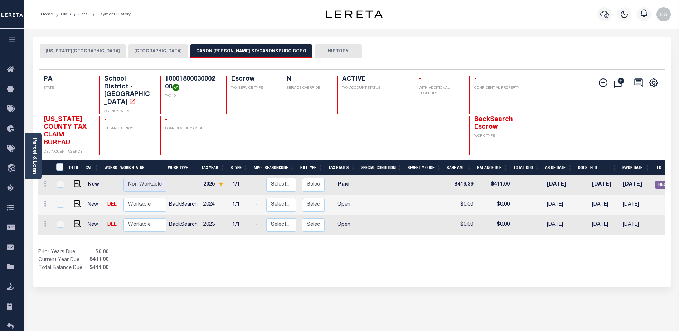
click at [132, 49] on button "CANONSBURG BOROUGH" at bounding box center [157, 51] width 59 height 14
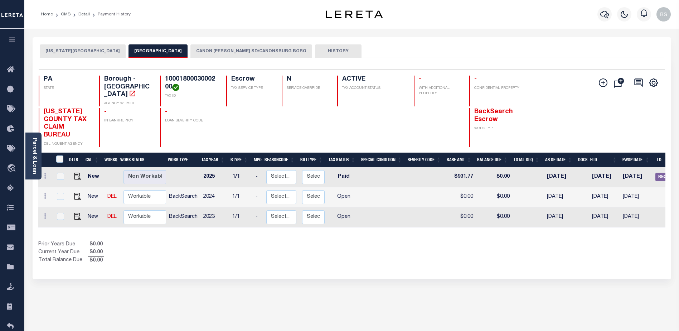
click at [77, 51] on button "WASHINGTON COUNTY" at bounding box center [83, 51] width 86 height 14
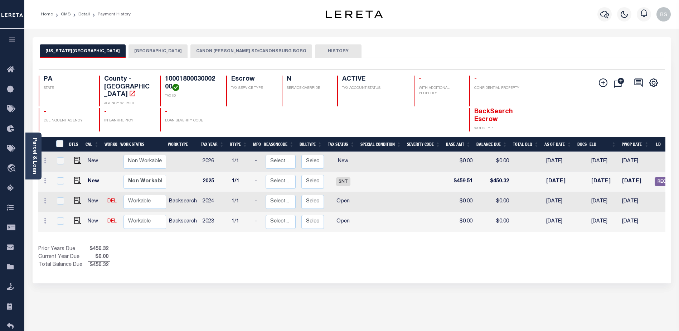
click at [154, 49] on button "CANONSBURG BOROUGH" at bounding box center [157, 51] width 59 height 14
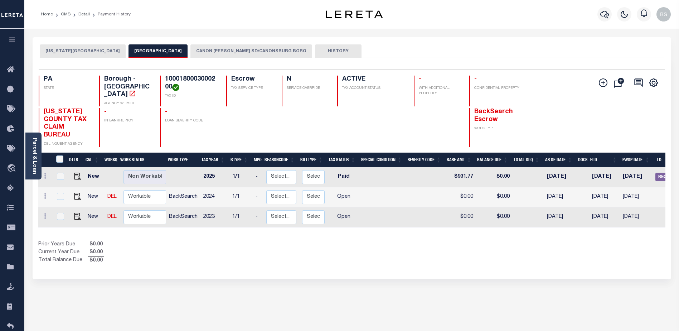
click at [208, 50] on button "CANON [PERSON_NAME] SD/CANONSBURG BORO" at bounding box center [251, 51] width 122 height 14
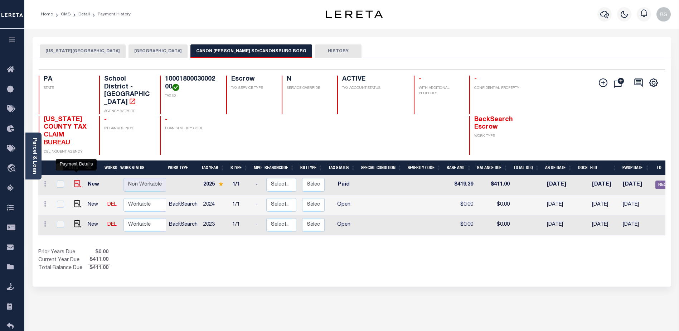
click at [76, 180] on img "" at bounding box center [77, 183] width 7 height 7
checkbox input "true"
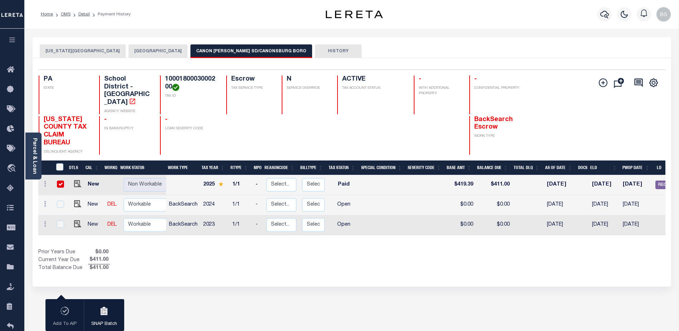
click at [61, 180] on input "checkbox" at bounding box center [60, 183] width 7 height 7
checkbox input "false"
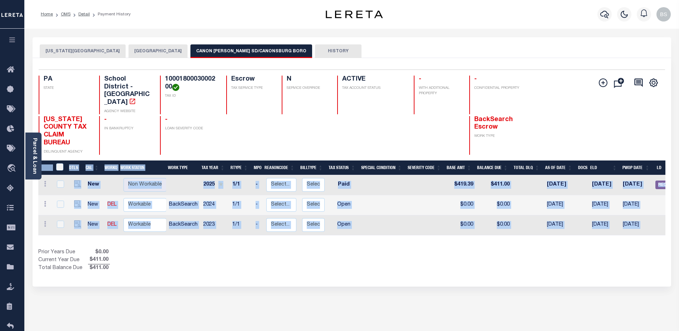
drag, startPoint x: 395, startPoint y: 225, endPoint x: 550, endPoint y: 239, distance: 155.9
click at [550, 239] on div "DTLS CAL WorkQ Work Status Work Type Tax Year RType MPO ReasonCode BillType Tax…" at bounding box center [351, 216] width 627 height 112
click at [467, 248] on div "Show Tax Lines before Bill Release Date Prior Years Due $0.00 Current Year Due …" at bounding box center [351, 260] width 627 height 24
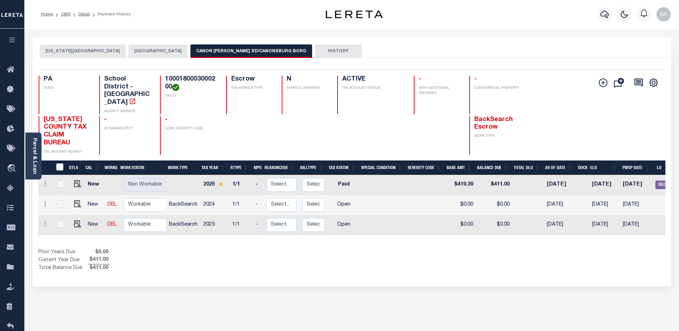
click at [409, 195] on td at bounding box center [425, 205] width 39 height 20
checkbox input "true"
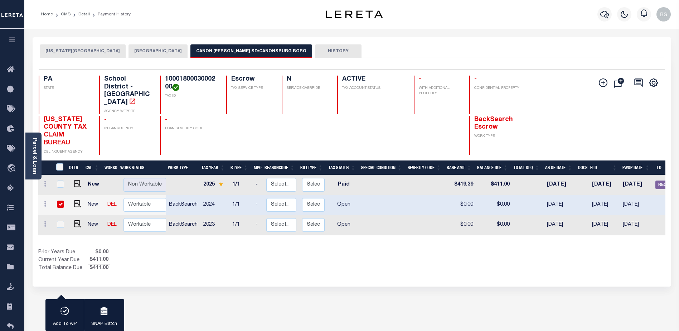
click at [62, 200] on input "checkbox" at bounding box center [60, 203] width 7 height 7
checkbox input "false"
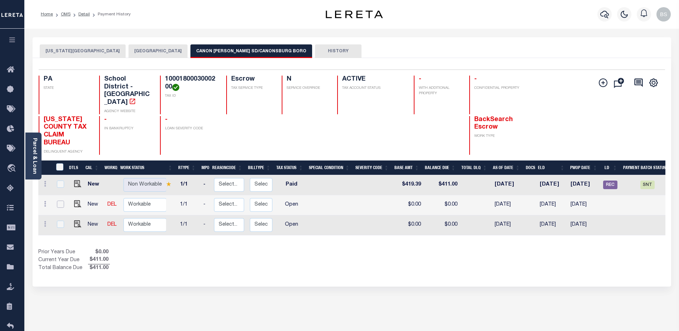
scroll to position [0, 84]
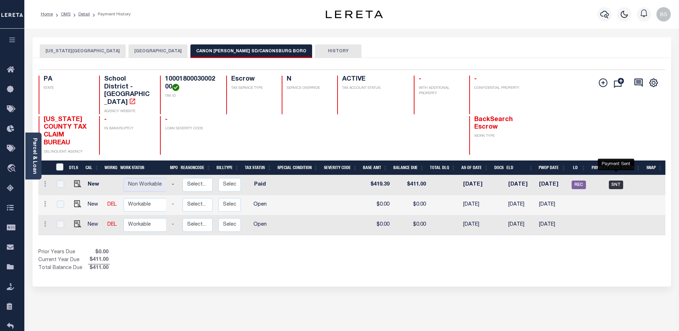
click at [615, 180] on span "SNT" at bounding box center [616, 184] width 14 height 9
checkbox input "true"
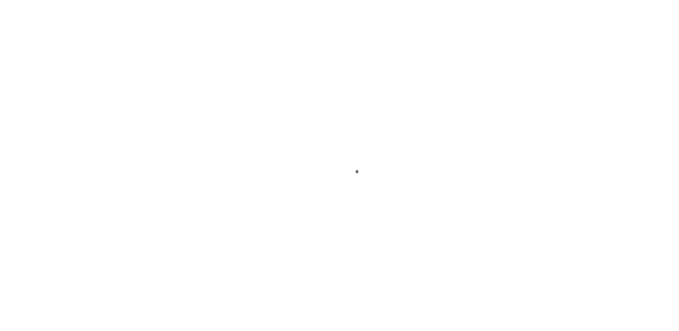
select select "PYD"
select select "SNT"
select select "CHK"
select select "[PERSON_NAME]"
select select "FDX"
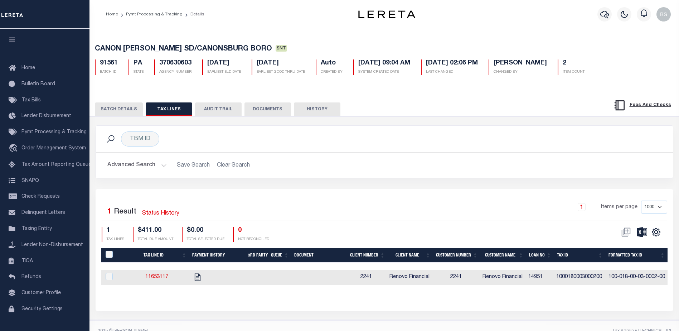
drag, startPoint x: 112, startPoint y: 112, endPoint x: 125, endPoint y: 109, distance: 13.2
click at [112, 112] on button "BATCH DETAILS" at bounding box center [119, 109] width 48 height 14
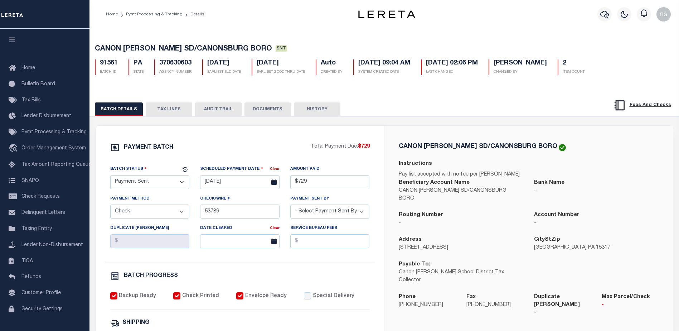
click at [217, 109] on button "AUDIT TRAIL" at bounding box center [218, 109] width 47 height 14
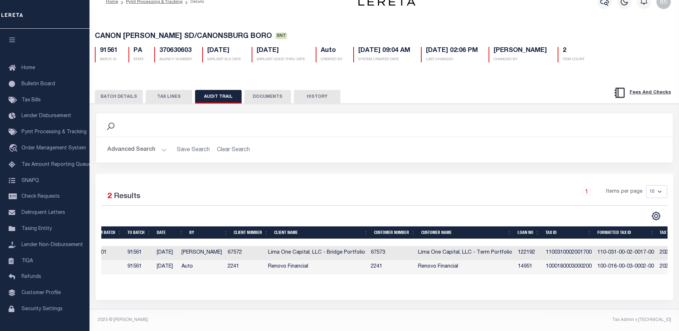
scroll to position [0, 123]
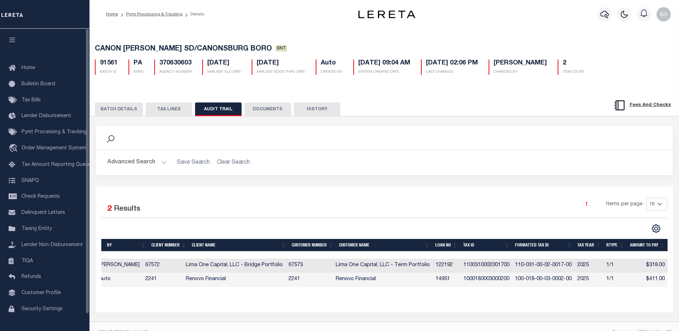
click at [128, 109] on button "BATCH DETAILS" at bounding box center [119, 109] width 48 height 14
